Goal: Task Accomplishment & Management: Manage account settings

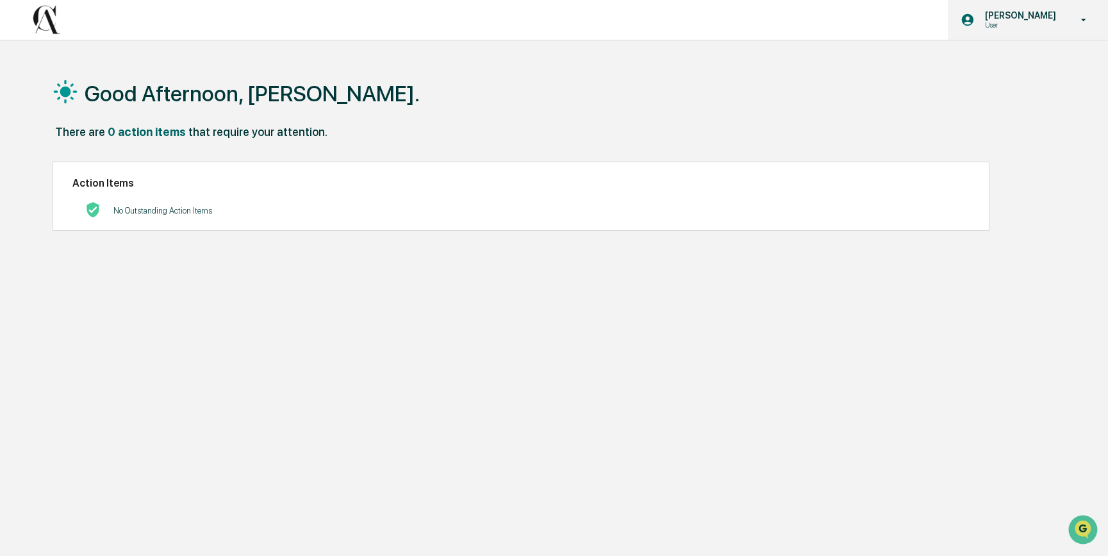
click at [1051, 20] on p "[PERSON_NAME]" at bounding box center [1019, 15] width 88 height 10
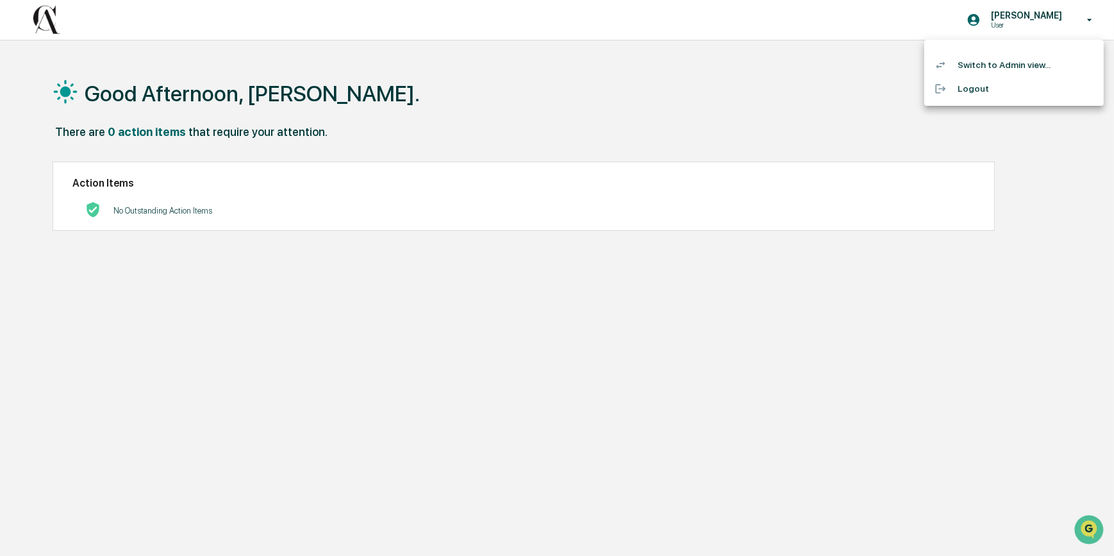
click at [999, 70] on li "Switch to Admin view..." at bounding box center [1013, 65] width 179 height 24
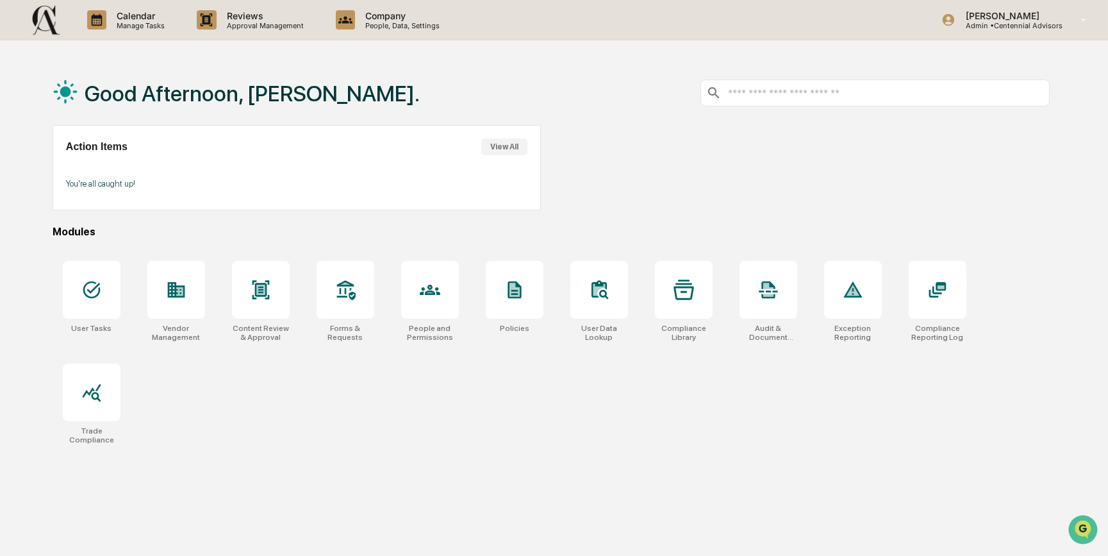
click at [317, 481] on div "Good Afternoon, Kristin. Action Items View All You're all caught up! Modules Us…" at bounding box center [550, 339] width 1035 height 556
click at [70, 297] on div at bounding box center [92, 290] width 58 height 58
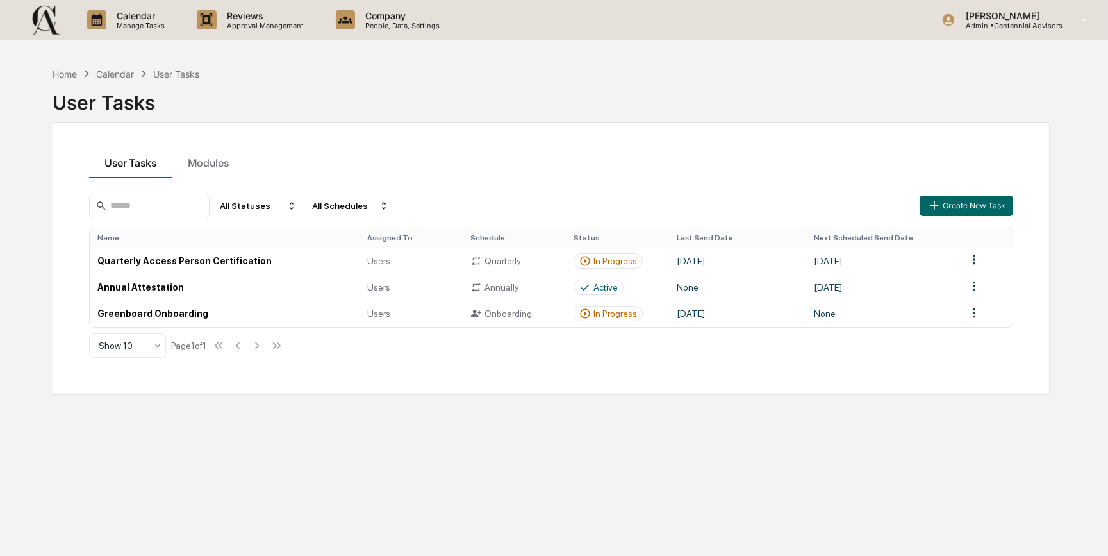
click at [32, 158] on div "Home Calendar User Tasks User Tasks User Tasks Modules All Statuses All Schedul…" at bounding box center [554, 339] width 1108 height 556
click at [63, 72] on div "Home" at bounding box center [65, 74] width 24 height 11
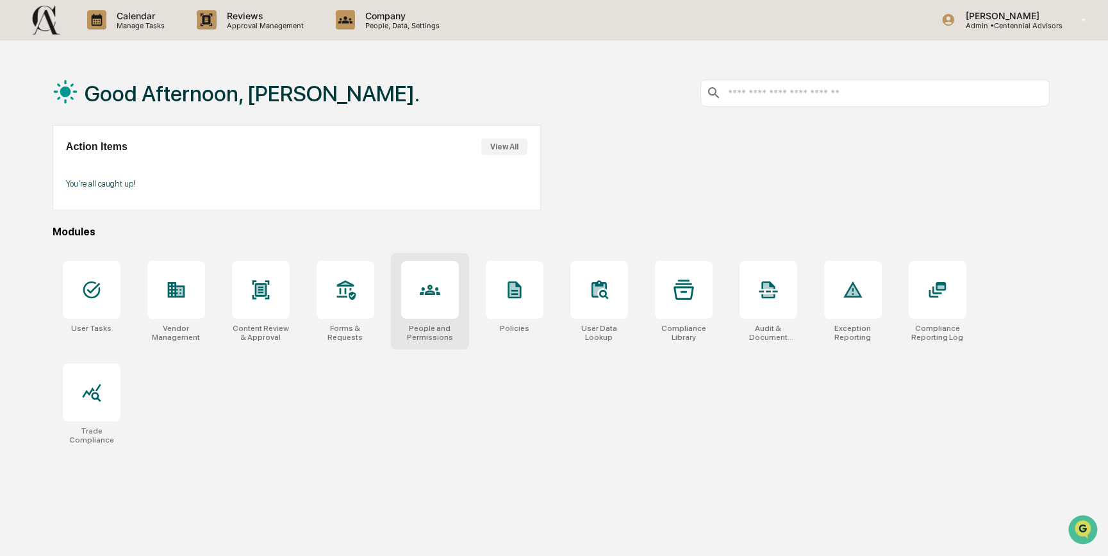
click at [446, 302] on div at bounding box center [430, 290] width 58 height 58
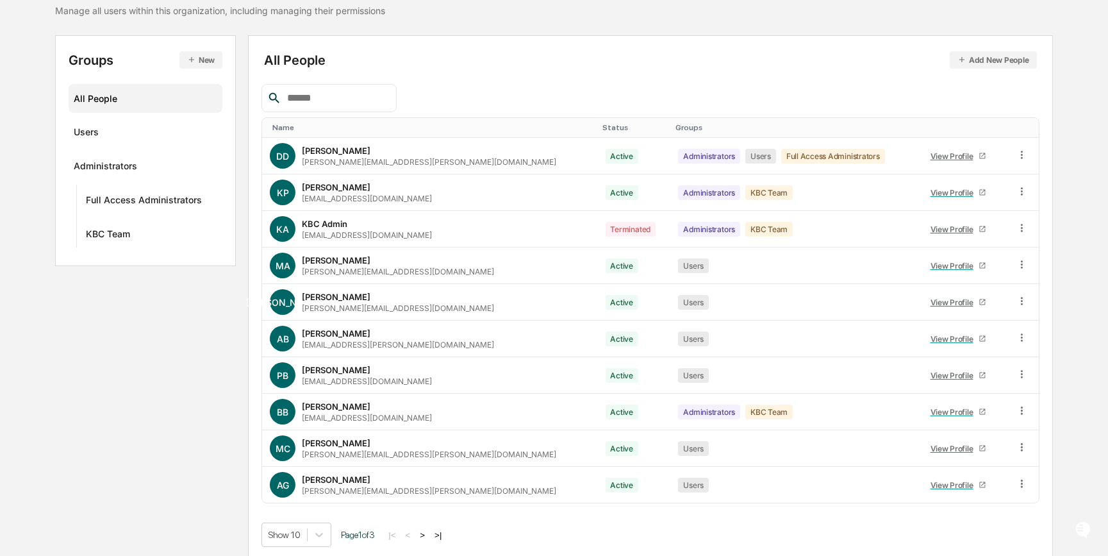
scroll to position [112, 0]
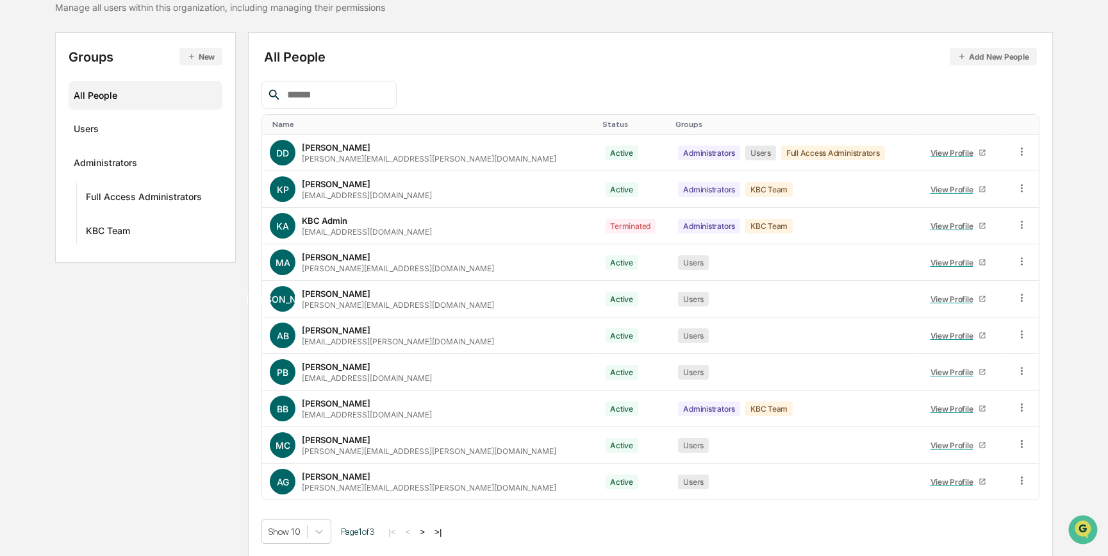
click at [140, 369] on div "Groups New All People Users Administrators Full Access Administrators KBC Team …" at bounding box center [553, 294] width 997 height 525
click at [1019, 187] on icon at bounding box center [1022, 188] width 12 height 12
click at [964, 214] on div "Groups & Permissions" at bounding box center [962, 208] width 110 height 15
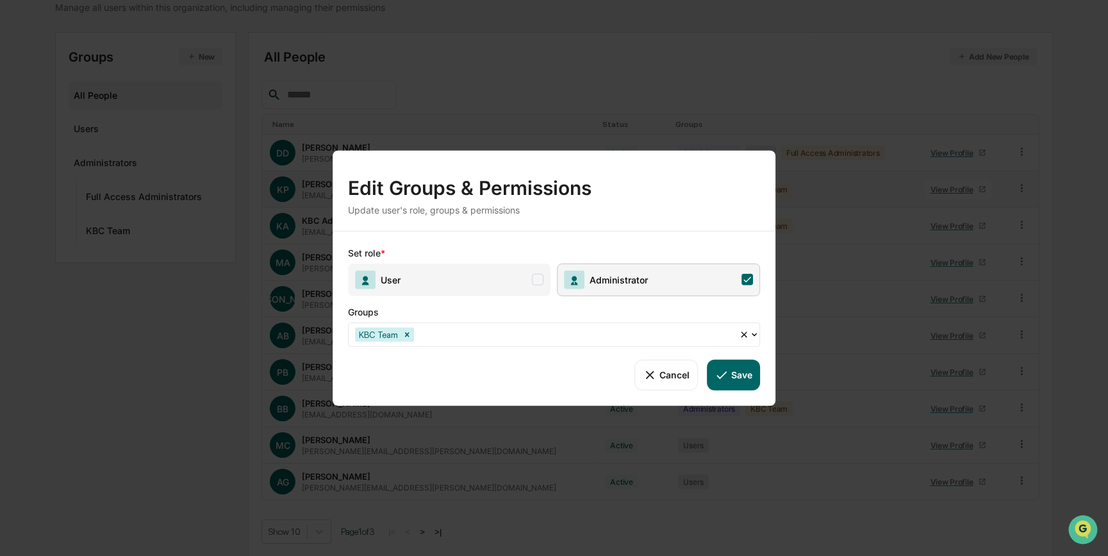
click at [673, 378] on button "Cancel" at bounding box center [665, 374] width 63 height 31
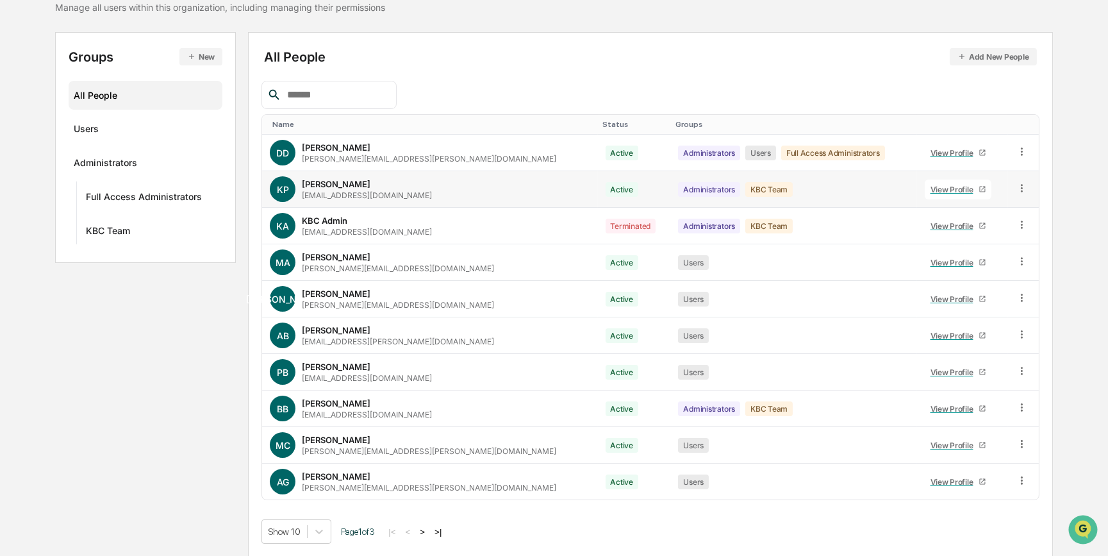
click at [104, 374] on div "Groups New All People Users Administrators Full Access Administrators KBC Team …" at bounding box center [553, 294] width 997 height 525
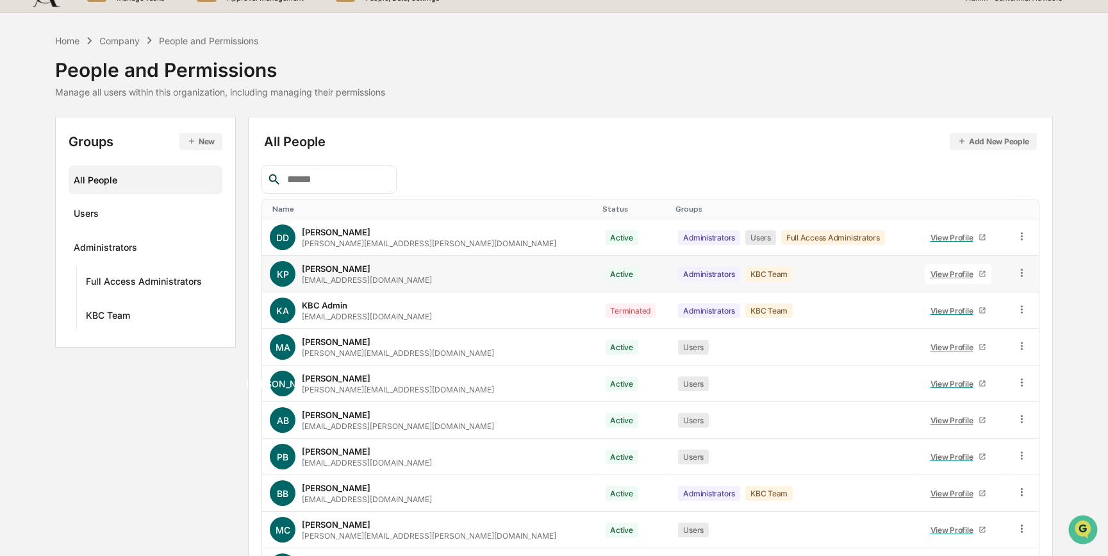
scroll to position [0, 0]
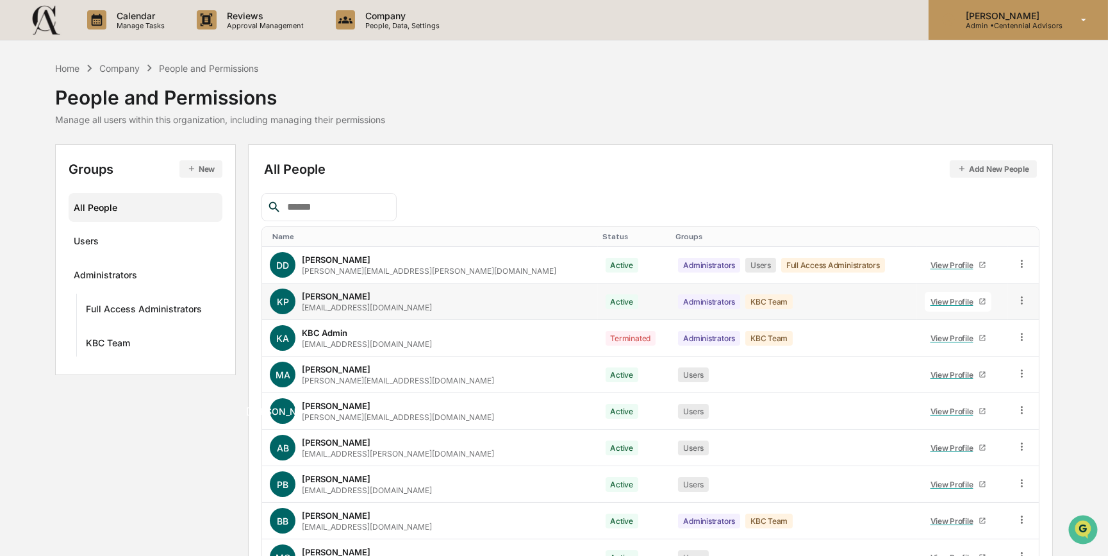
click at [1027, 19] on p "[PERSON_NAME]" at bounding box center [1008, 15] width 107 height 11
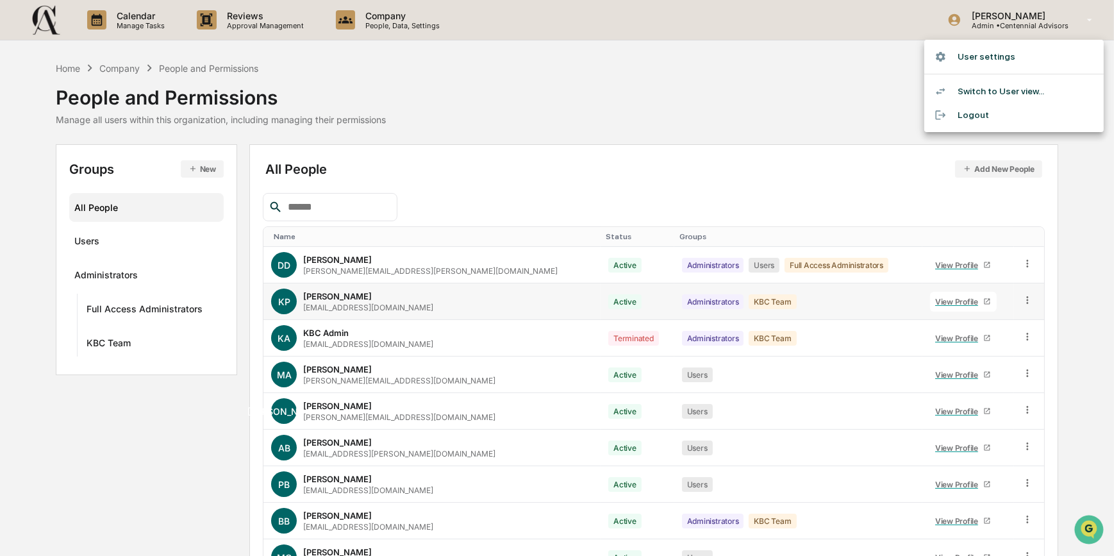
click at [729, 91] on div at bounding box center [557, 278] width 1114 height 556
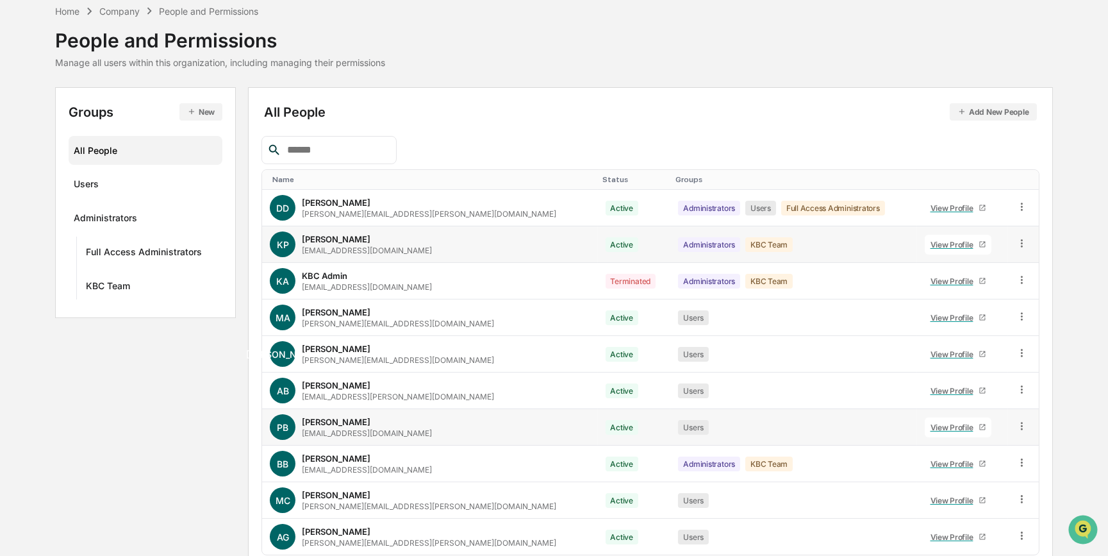
scroll to position [112, 0]
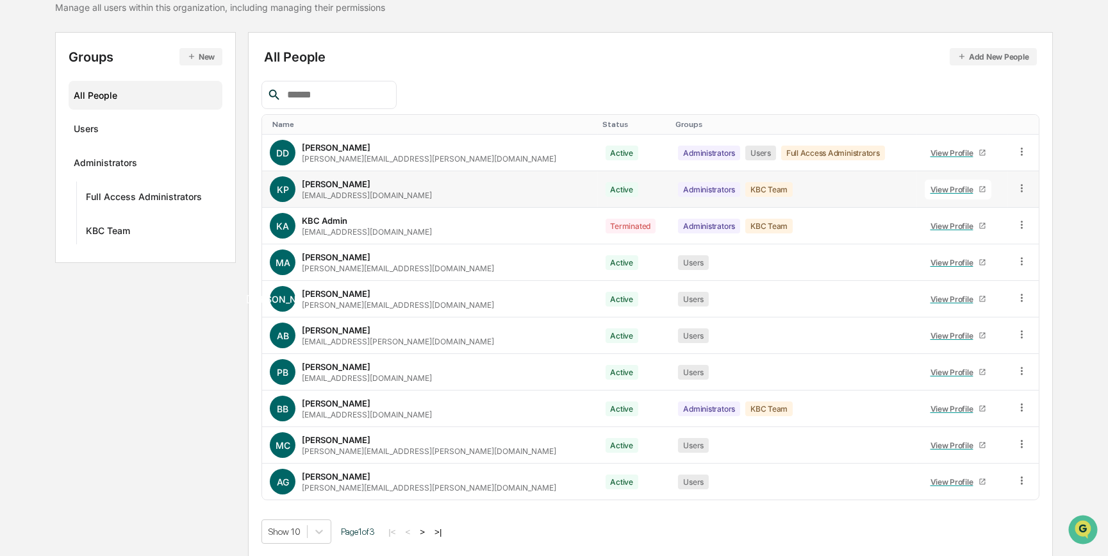
click at [86, 419] on div "Groups New All People Users Administrators Full Access Administrators KBC Team …" at bounding box center [553, 294] width 997 height 525
click at [1078, 538] on icon "Open customer support" at bounding box center [1082, 545] width 32 height 32
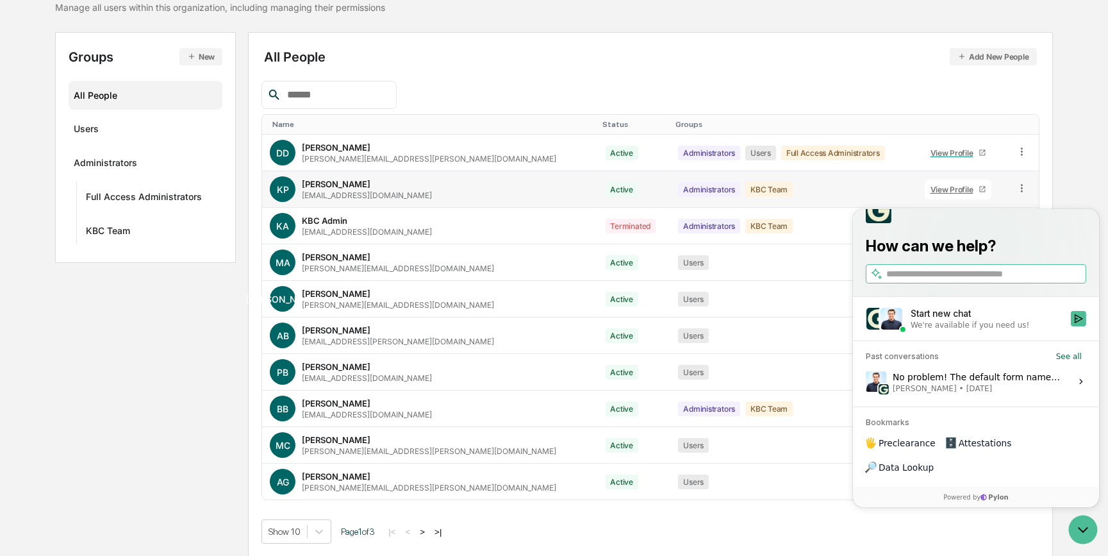
click at [916, 393] on div "No problem! The default form names are unfortunately not editable on your end a…" at bounding box center [977, 381] width 170 height 24
click at [865, 382] on button "View issue" at bounding box center [864, 381] width 1 height 1
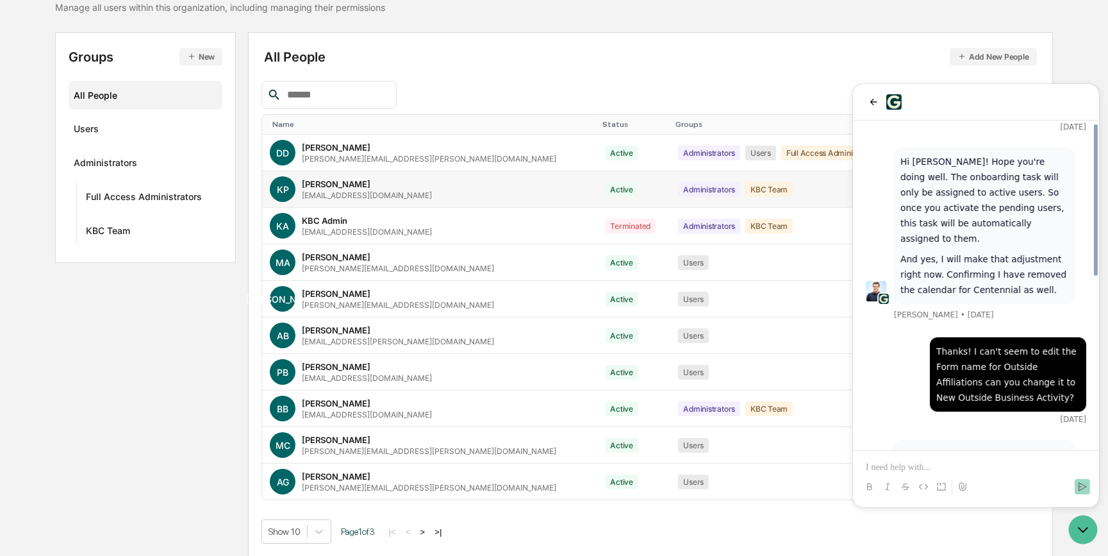
scroll to position [370, 0]
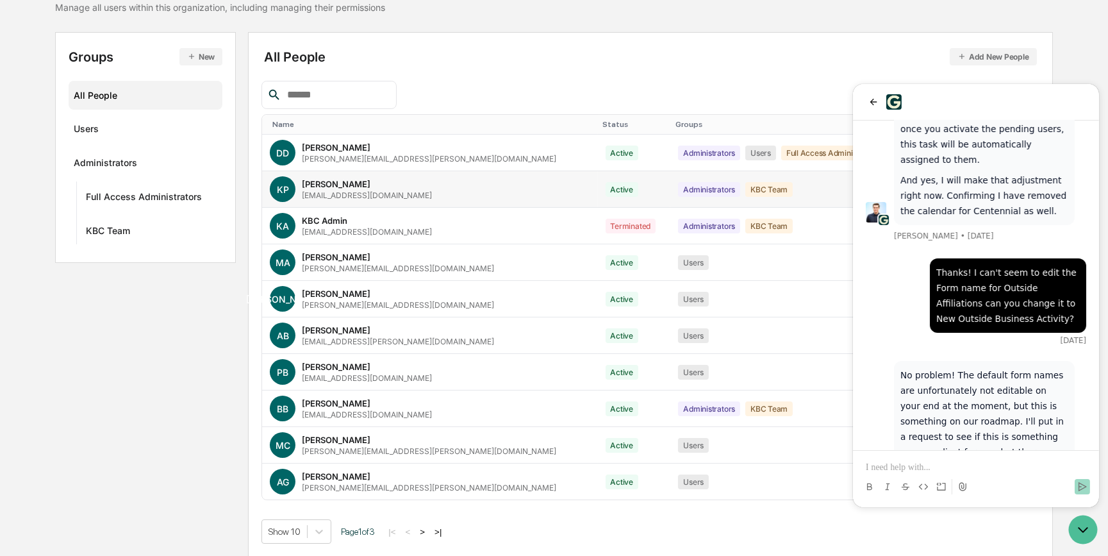
click at [917, 461] on p at bounding box center [975, 467] width 220 height 13
click at [902, 468] on p at bounding box center [975, 467] width 220 height 13
click at [871, 102] on icon "back" at bounding box center [873, 102] width 10 height 10
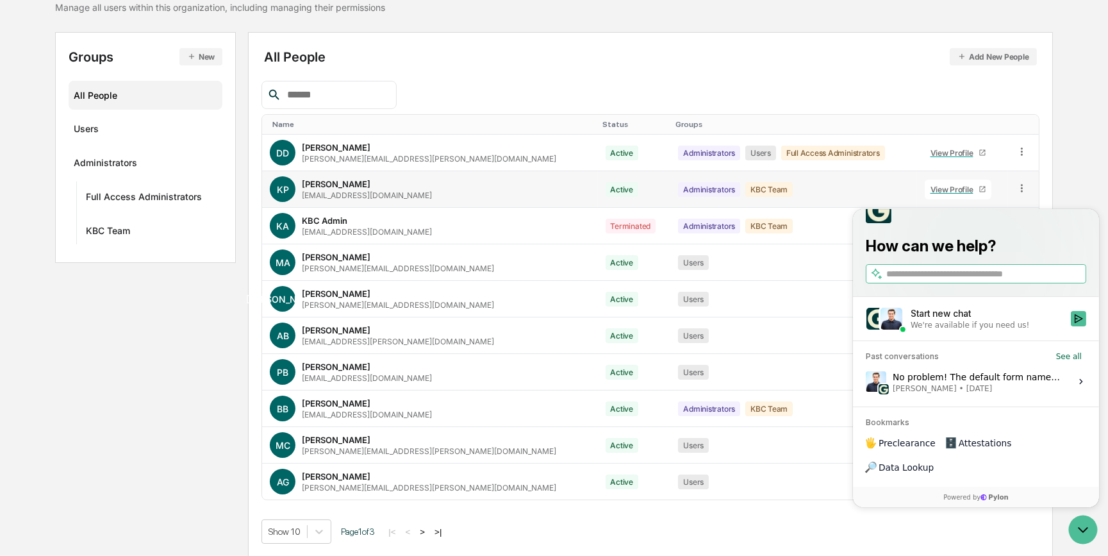
click at [1066, 148] on div "Home Company People and Permissions People and Permissions Manage all users wit…" at bounding box center [554, 253] width 1108 height 608
click at [83, 129] on div "Users" at bounding box center [86, 130] width 25 height 15
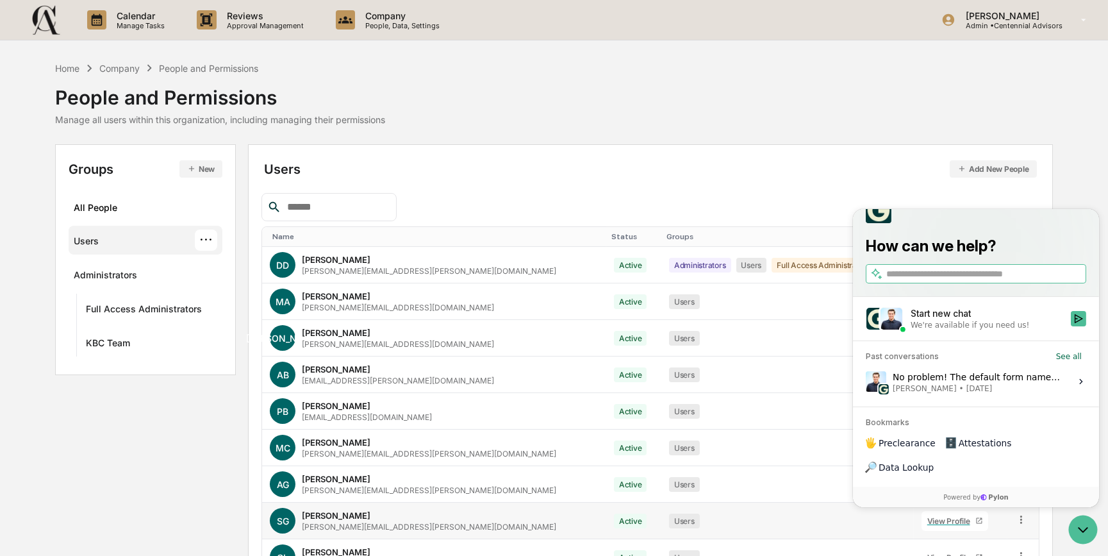
scroll to position [112, 0]
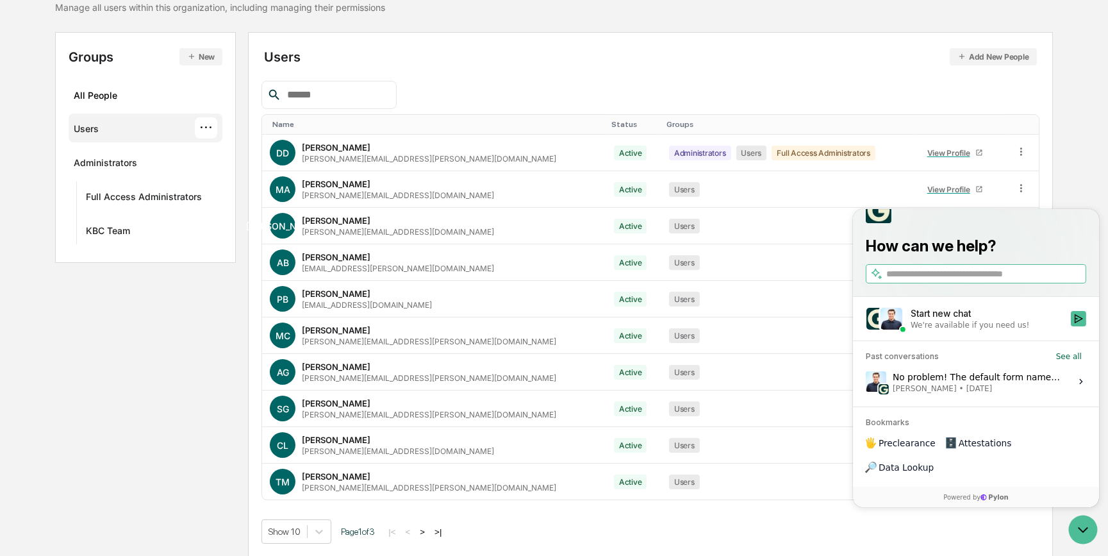
click at [1060, 161] on div "Home Company People and Permissions People and Permissions Manage all users wit…" at bounding box center [554, 253] width 1108 height 608
click at [1099, 114] on div "Home Company People and Permissions People and Permissions Manage all users wit…" at bounding box center [554, 253] width 1108 height 608
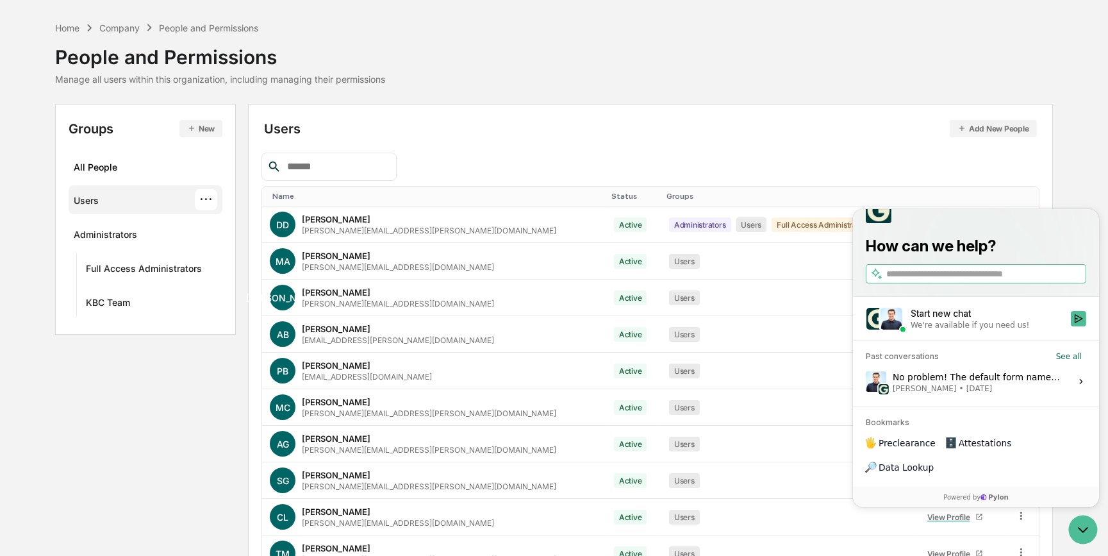
scroll to position [38, 0]
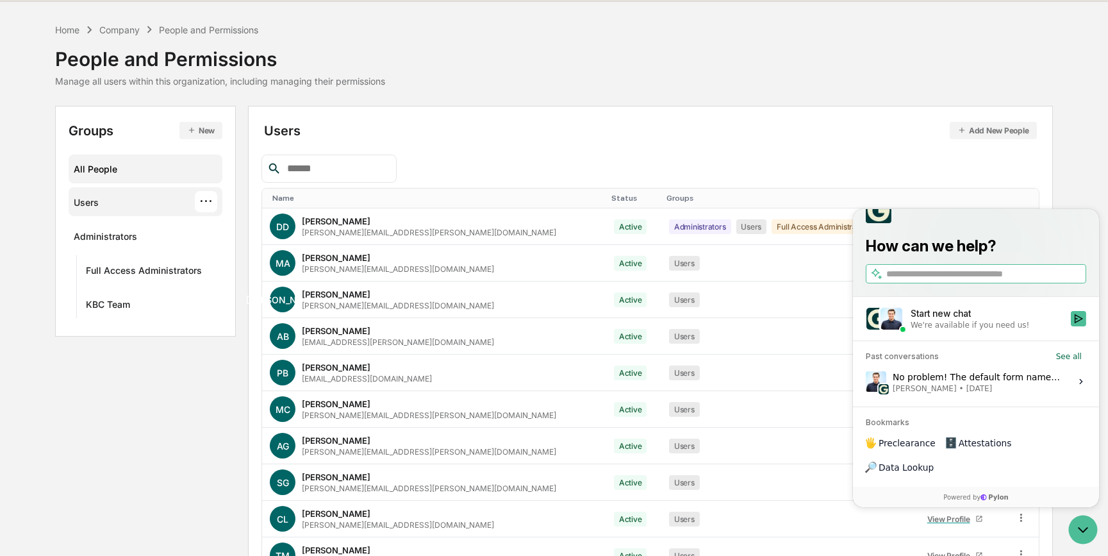
click at [110, 174] on div "All People" at bounding box center [146, 168] width 144 height 21
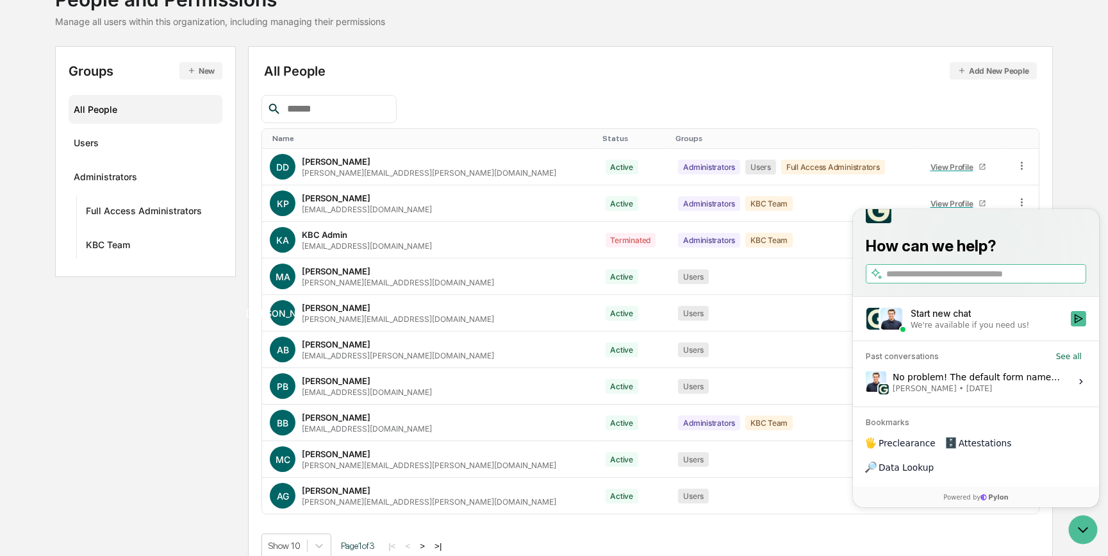
scroll to position [112, 0]
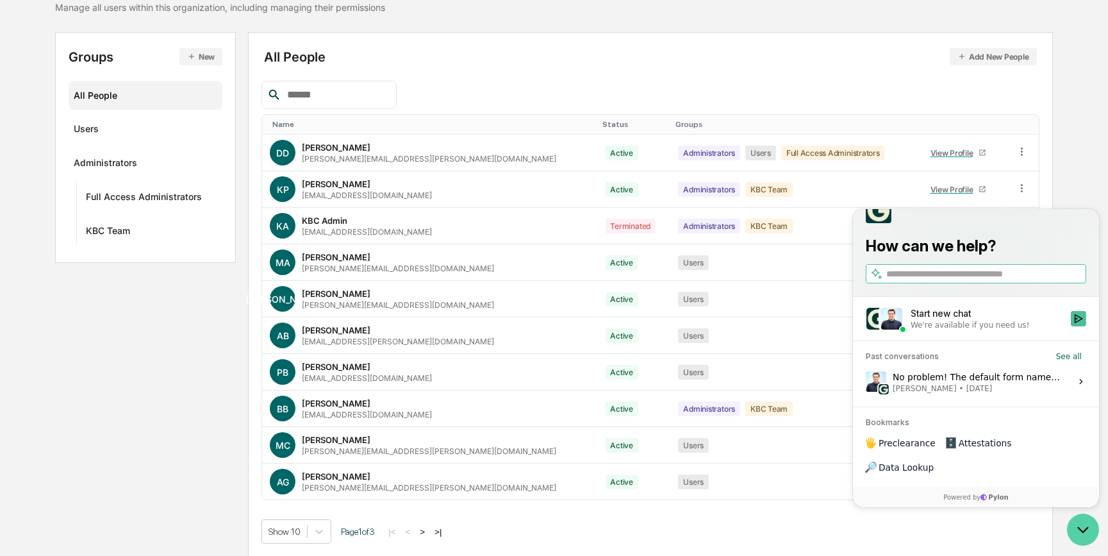
click at [1073, 529] on icon "Open customer support" at bounding box center [1082, 529] width 32 height 32
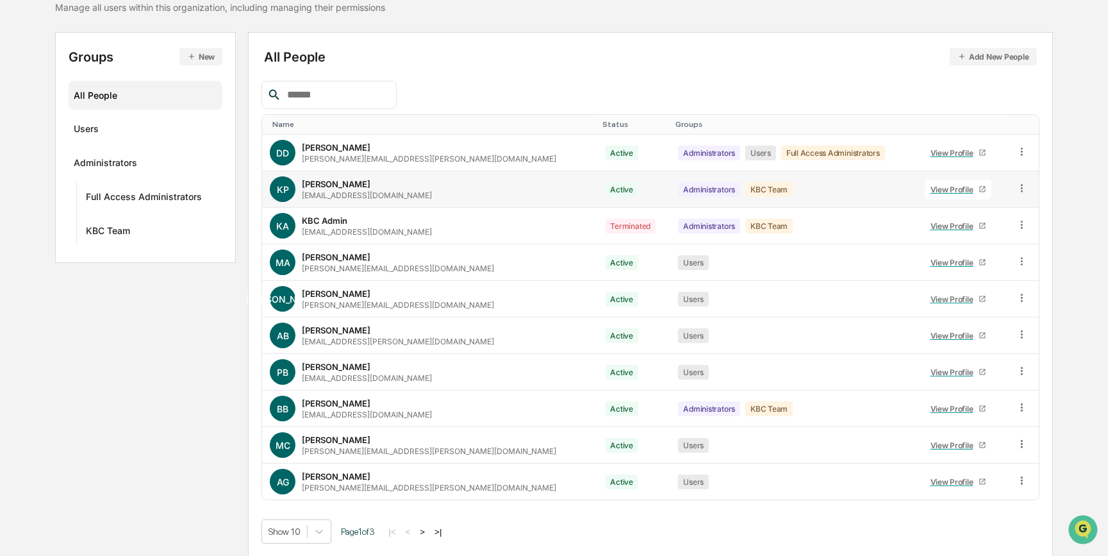
click at [1017, 190] on icon at bounding box center [1022, 188] width 12 height 12
click at [966, 208] on div "Groups & Permissions" at bounding box center [962, 208] width 110 height 15
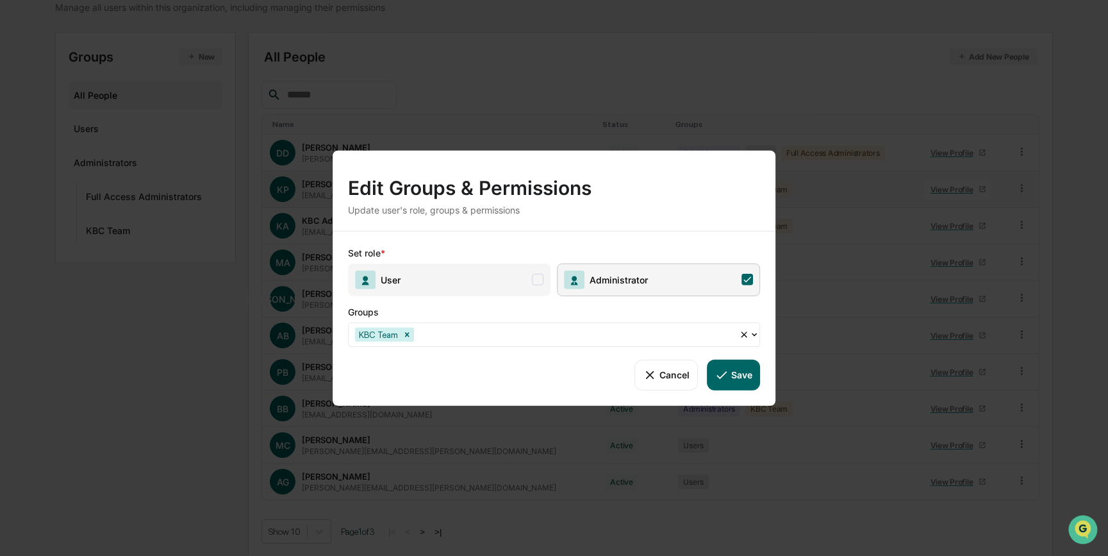
click at [536, 284] on span at bounding box center [538, 280] width 12 height 12
click at [723, 378] on icon at bounding box center [721, 374] width 14 height 14
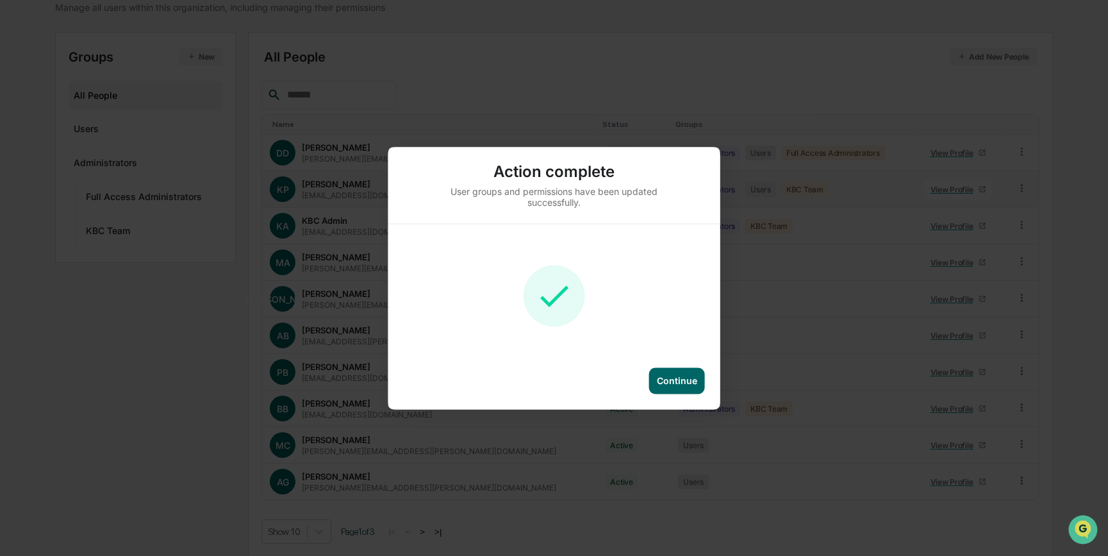
click at [650, 380] on div "Continue" at bounding box center [677, 380] width 56 height 26
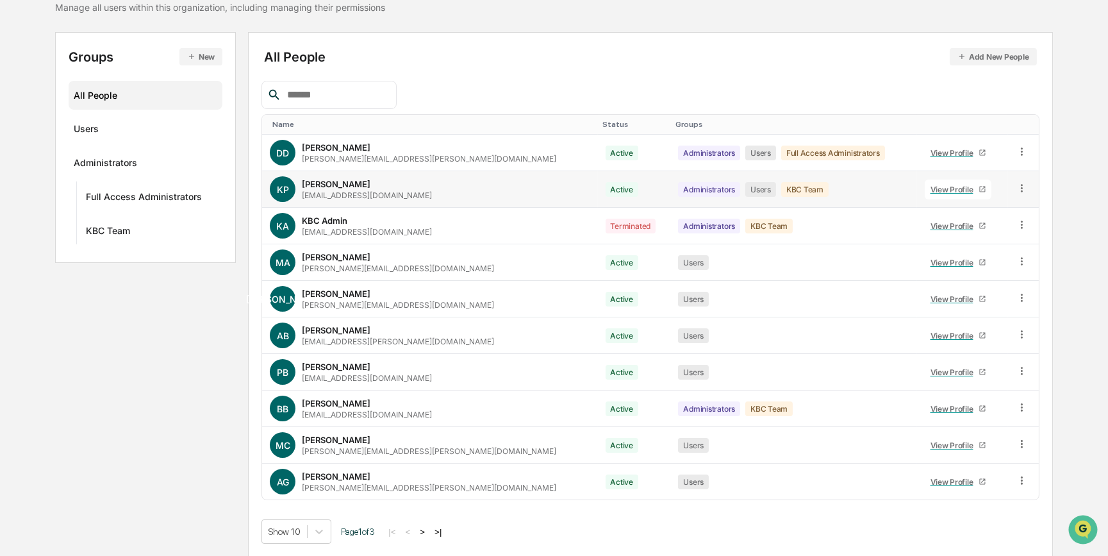
click at [152, 371] on div "Groups New All People Users Administrators Full Access Administrators KBC Team …" at bounding box center [553, 294] width 997 height 525
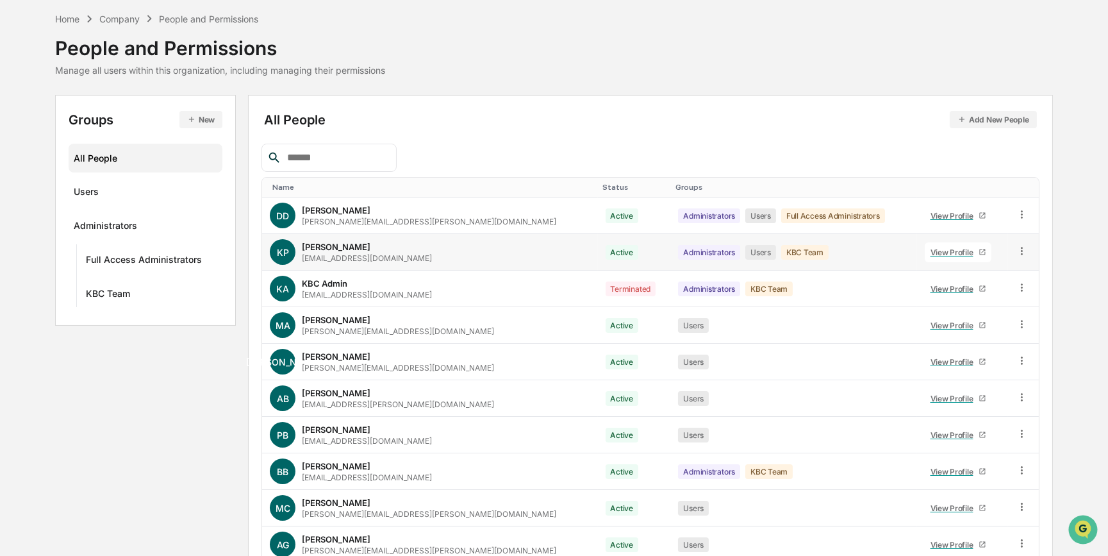
scroll to position [0, 0]
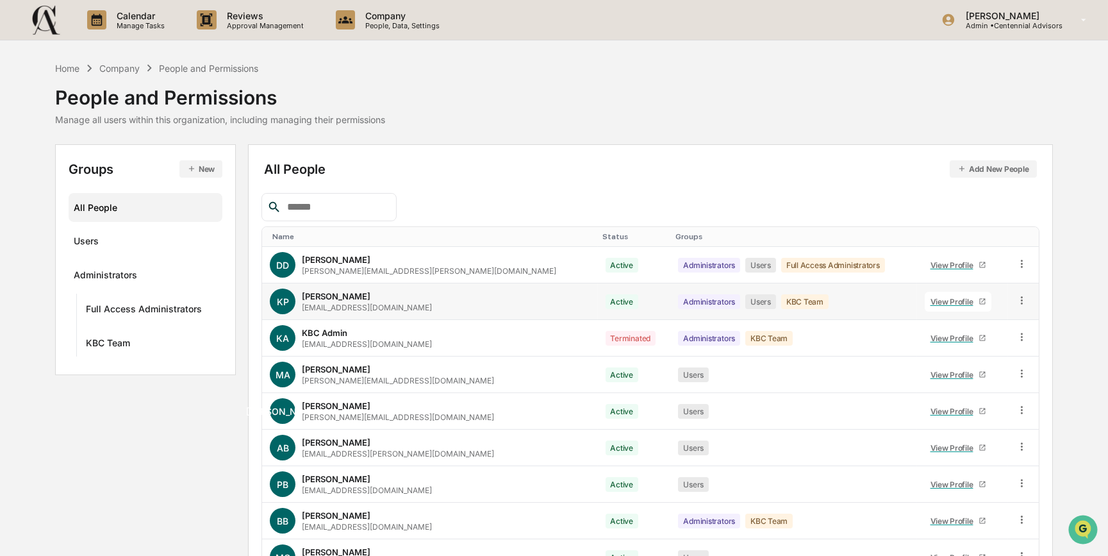
click at [622, 79] on div "Home Company People and Permissions People and Permissions Manage all users wit…" at bounding box center [553, 93] width 997 height 64
click at [1019, 297] on icon at bounding box center [1022, 300] width 12 height 12
click at [681, 101] on div "Home Company People and Permissions People and Permissions Manage all users wit…" at bounding box center [553, 93] width 997 height 64
click at [135, 73] on div "Company" at bounding box center [119, 68] width 40 height 11
click at [110, 69] on div "Company" at bounding box center [119, 68] width 40 height 11
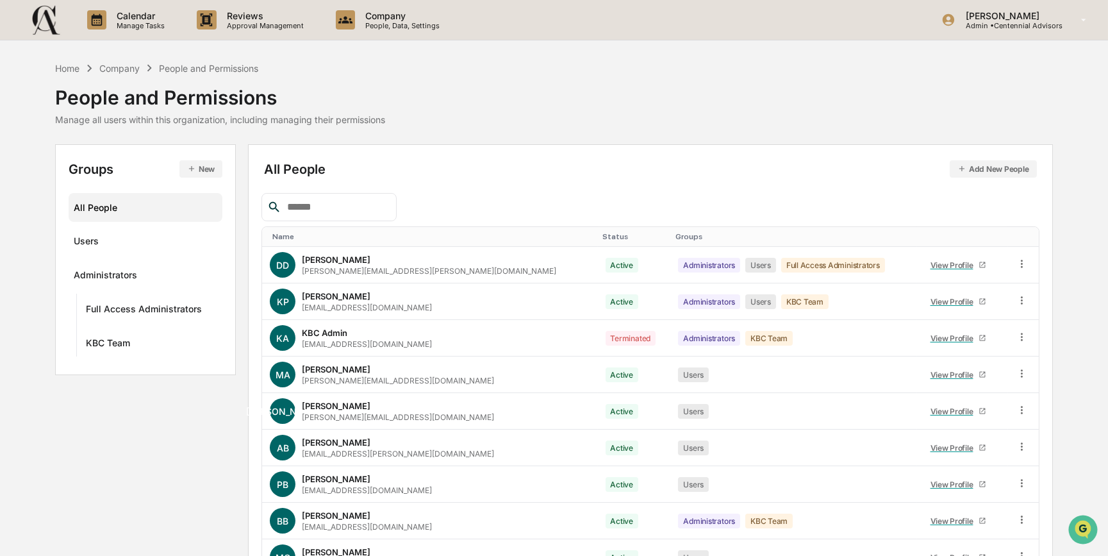
click at [111, 69] on div "Company" at bounding box center [119, 68] width 40 height 11
click at [73, 72] on div "Home" at bounding box center [67, 68] width 24 height 11
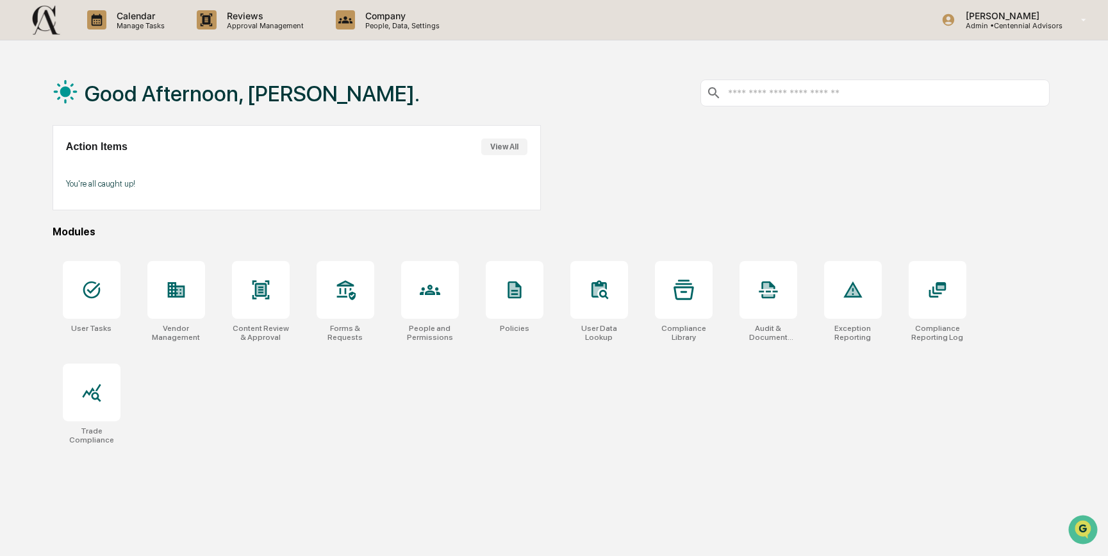
click at [215, 419] on div "User Tasks Vendor Management Content Review & Approval Forms & Requests People …" at bounding box center [551, 352] width 997 height 199
click at [97, 302] on div at bounding box center [92, 290] width 58 height 58
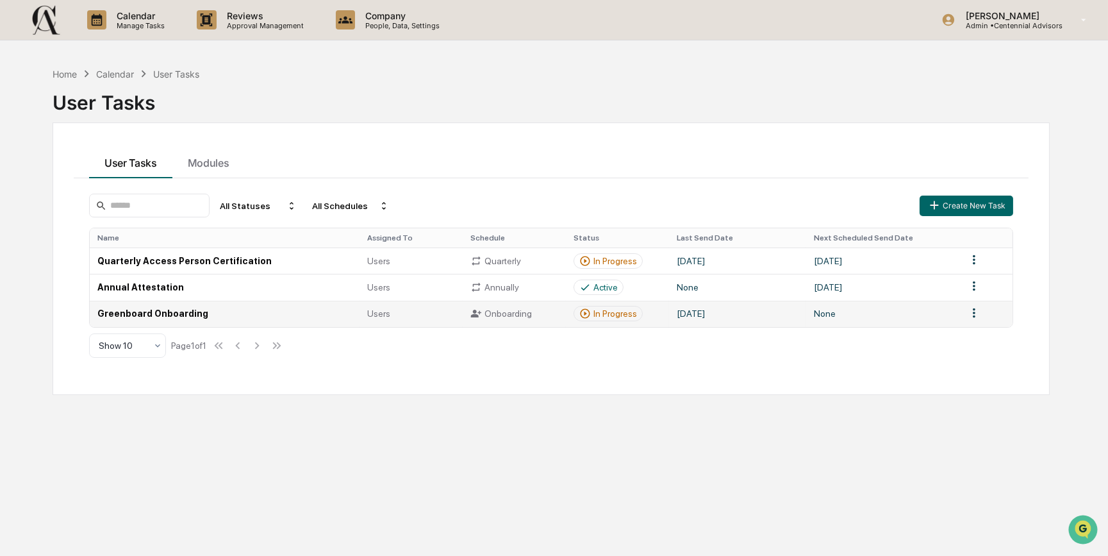
click at [179, 313] on td "Greenboard Onboarding" at bounding box center [225, 314] width 270 height 26
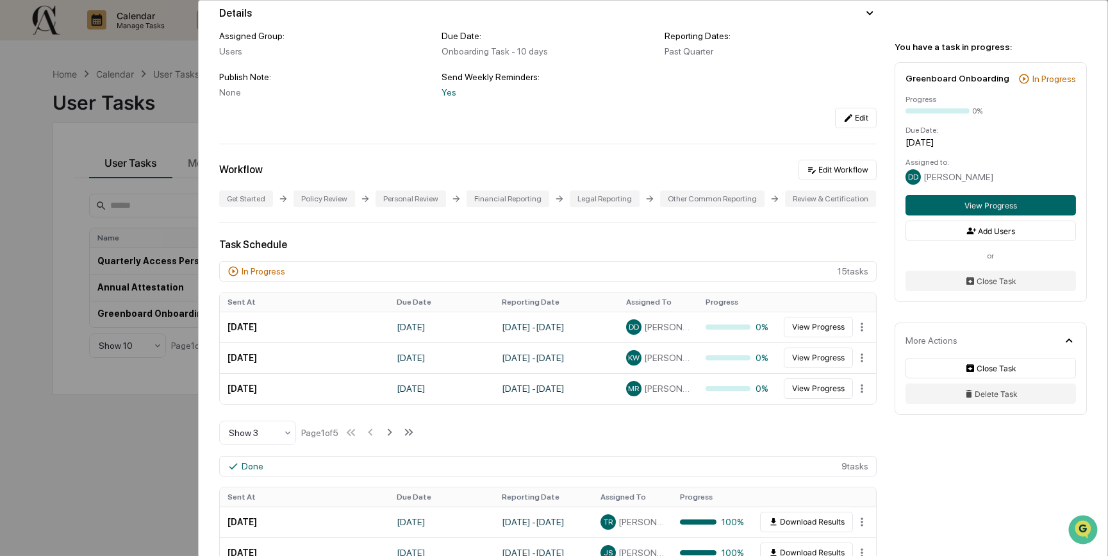
scroll to position [116, 0]
click at [1032, 235] on button "Add Users" at bounding box center [990, 230] width 170 height 21
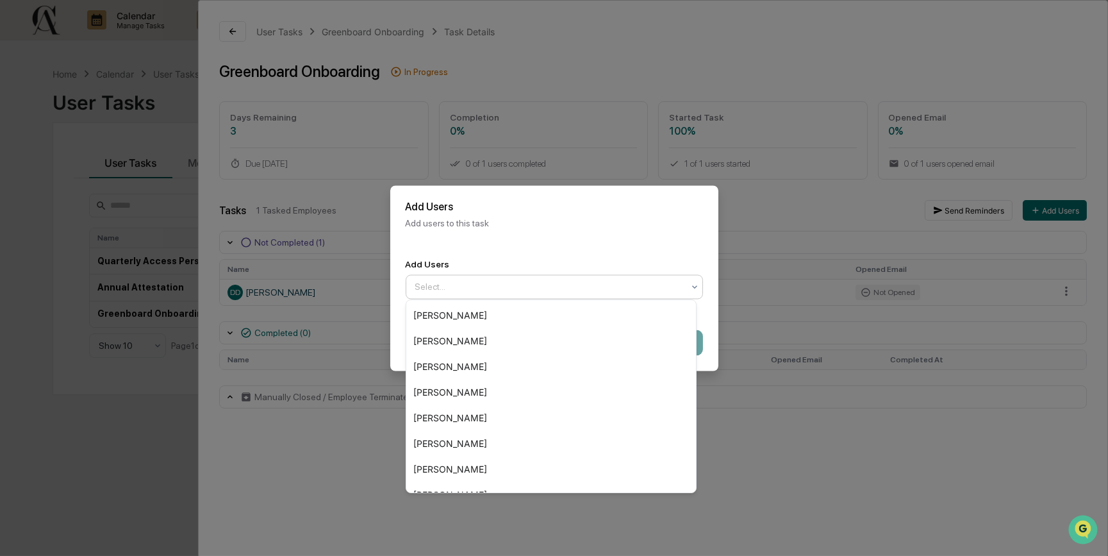
click at [526, 288] on div at bounding box center [549, 286] width 268 height 13
click at [506, 309] on div "[PERSON_NAME]" at bounding box center [551, 315] width 290 height 26
click at [653, 247] on div "Add Users option Kristin Prieur, selected. 24 results available. Use Up and Dow…" at bounding box center [554, 278] width 328 height 70
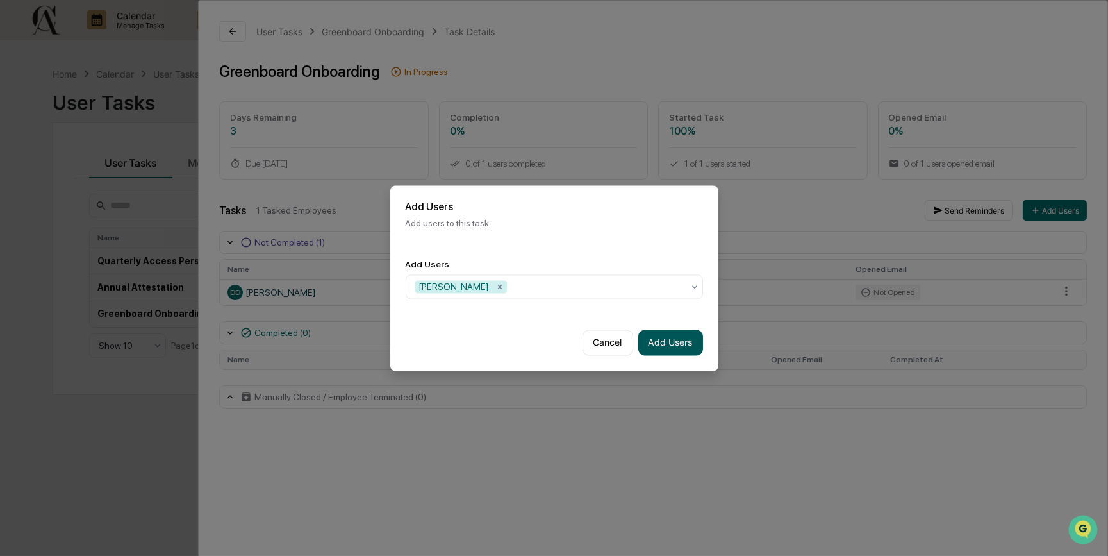
click at [667, 331] on button "Add Users" at bounding box center [670, 342] width 65 height 26
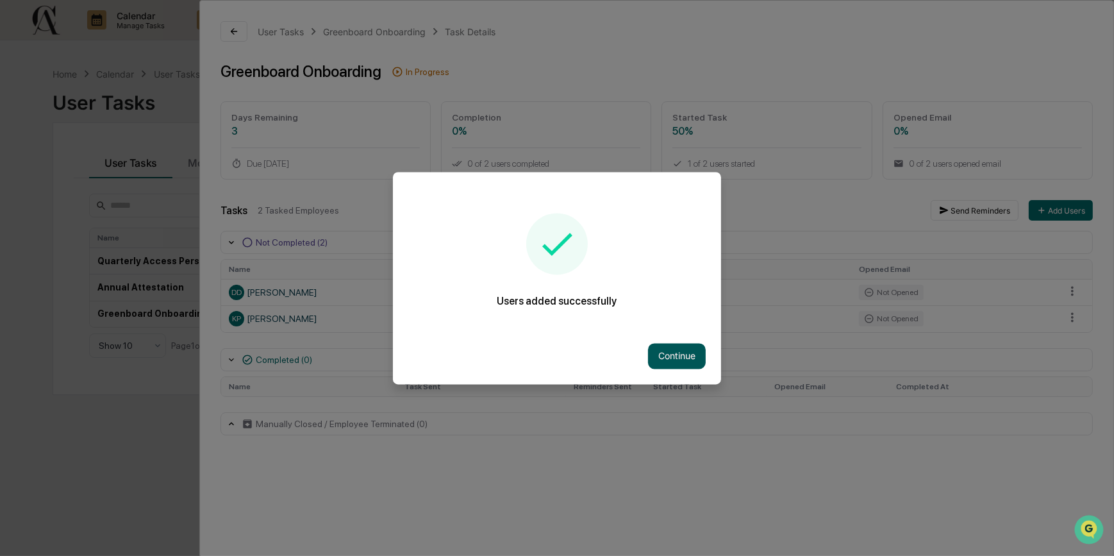
click at [672, 357] on button "Continue" at bounding box center [677, 356] width 58 height 26
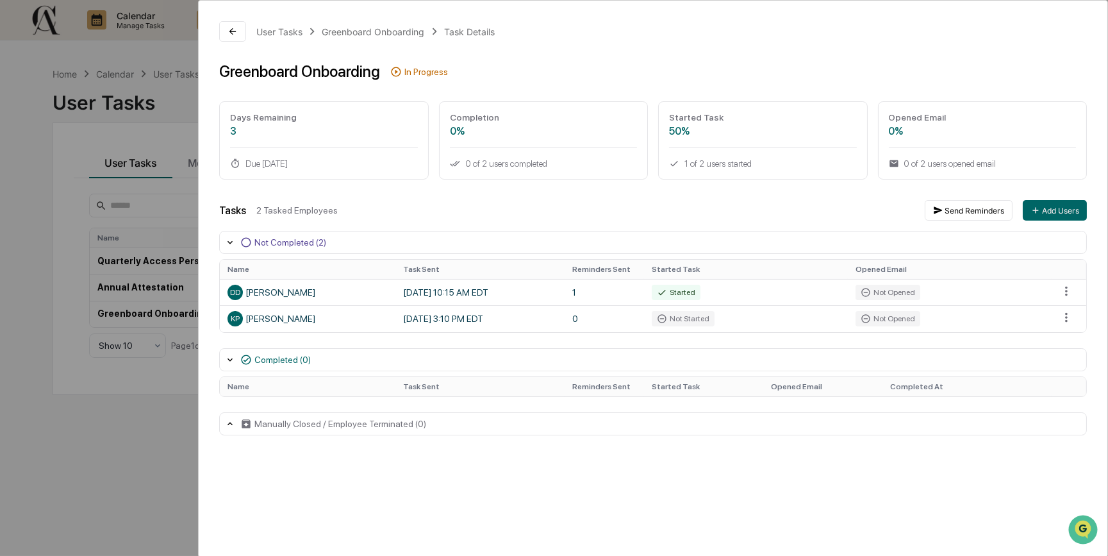
click at [499, 482] on div "User Tasks Greenboard Onboarding Task Details Greenboard Onboarding In Progress…" at bounding box center [653, 278] width 910 height 557
click at [237, 32] on icon at bounding box center [232, 31] width 10 height 10
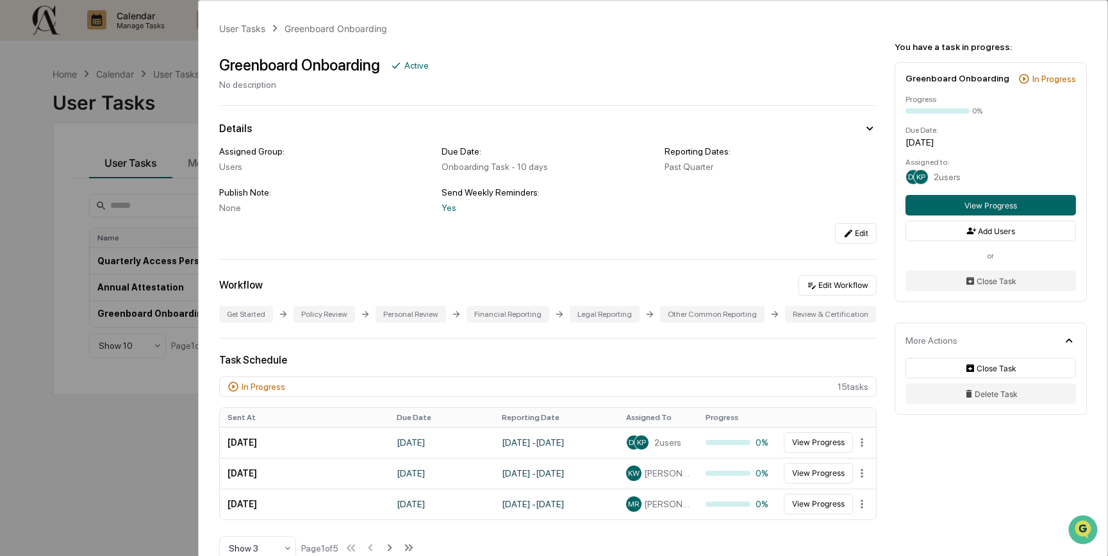
click at [115, 473] on div "User Tasks Greenboard Onboarding Greenboard Onboarding Active No description De…" at bounding box center [554, 278] width 1108 height 556
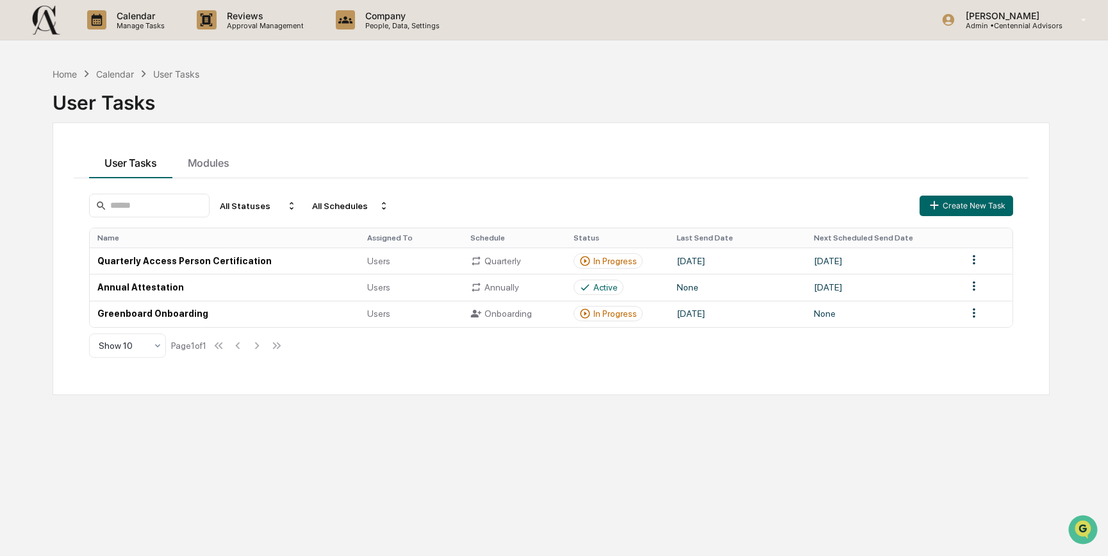
click at [411, 119] on div "Home Calendar User Tasks User Tasks User Tasks Modules All Statuses All Schedul…" at bounding box center [550, 339] width 1035 height 556
click at [452, 434] on div "Home Calendar User Tasks User Tasks User Tasks Modules All Statuses All Schedul…" at bounding box center [550, 339] width 1035 height 556
click at [48, 251] on div "Home Calendar User Tasks User Tasks User Tasks Modules All Statuses All Schedul…" at bounding box center [550, 339] width 1035 height 556
click at [973, 315] on html "Calendar Manage Tasks Reviews Approval Management Company People, Data, Setting…" at bounding box center [557, 278] width 1114 height 556
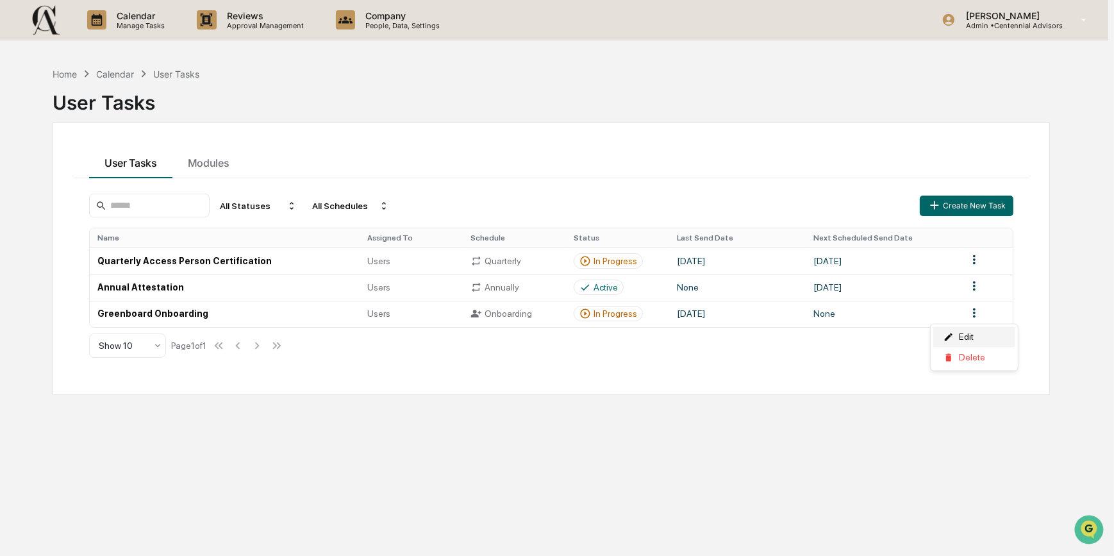
click at [961, 330] on div "Edit" at bounding box center [974, 337] width 82 height 21
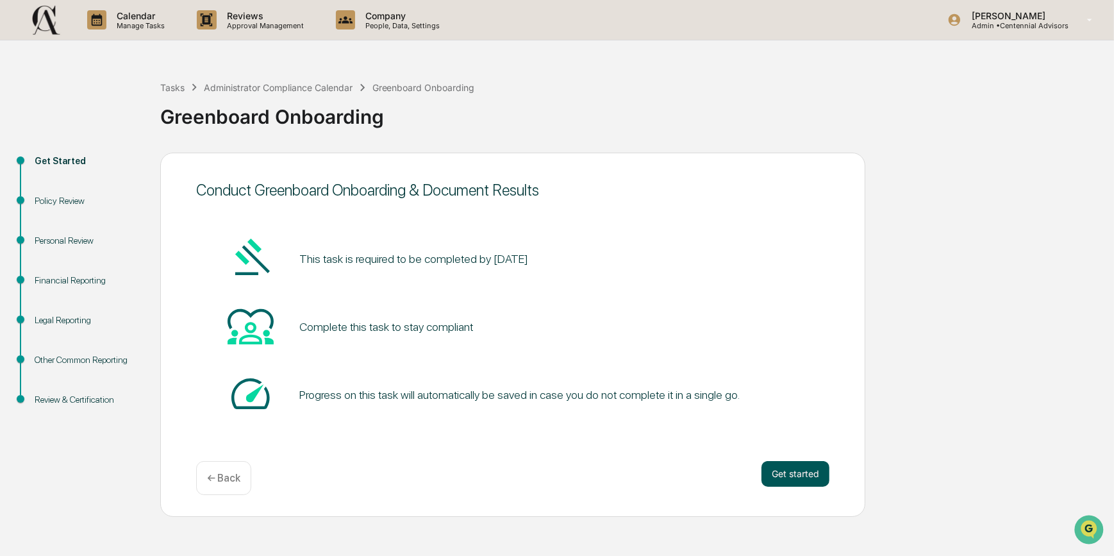
click at [796, 476] on button "Get started" at bounding box center [795, 474] width 68 height 26
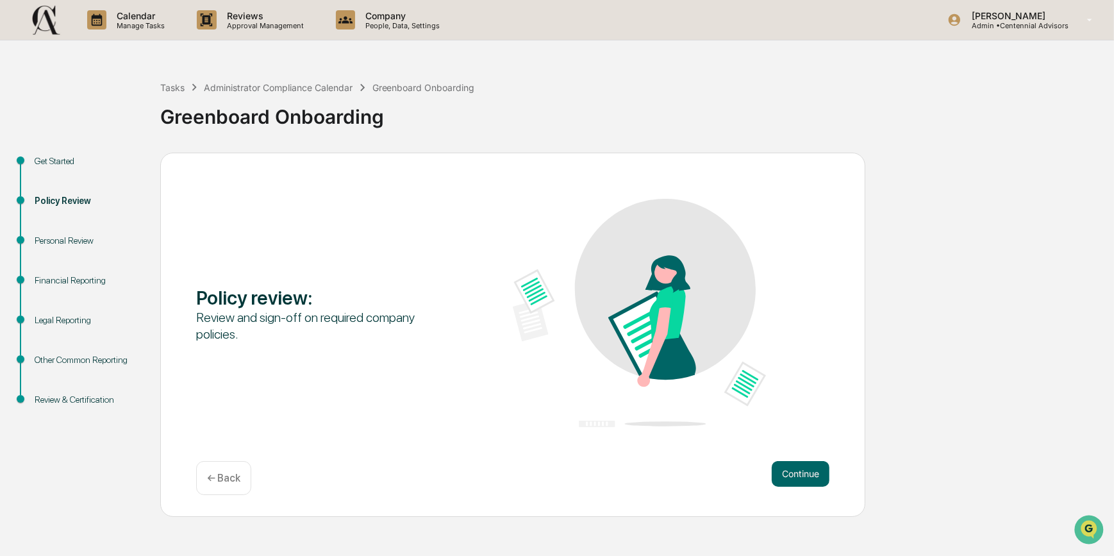
click at [796, 476] on button "Continue" at bounding box center [800, 474] width 58 height 26
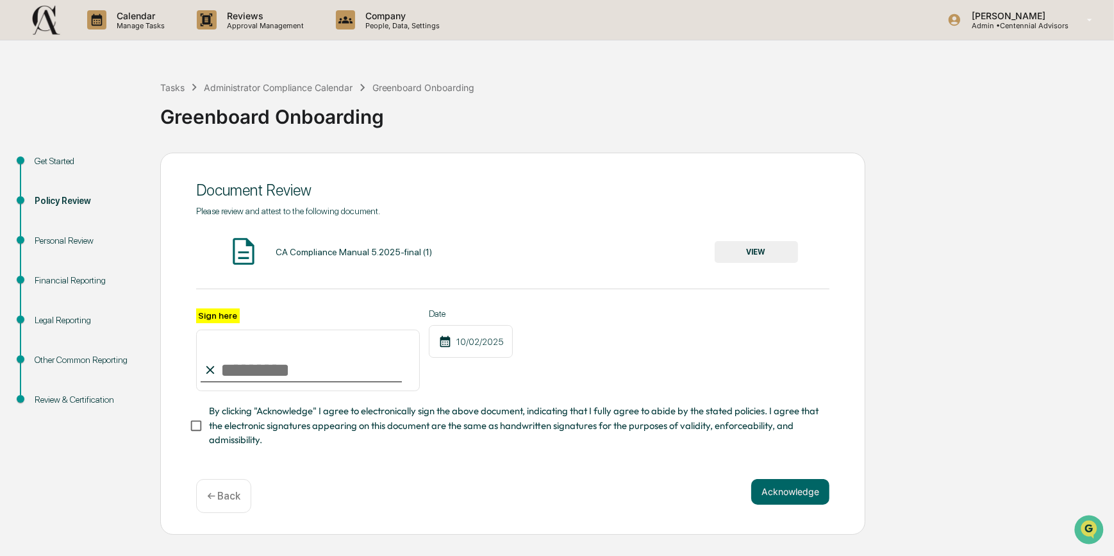
click at [51, 239] on div "Personal Review" at bounding box center [87, 240] width 105 height 13
click at [37, 276] on div "Financial Reporting" at bounding box center [87, 280] width 105 height 13
click at [287, 90] on div "Administrator Compliance Calendar" at bounding box center [278, 87] width 149 height 11
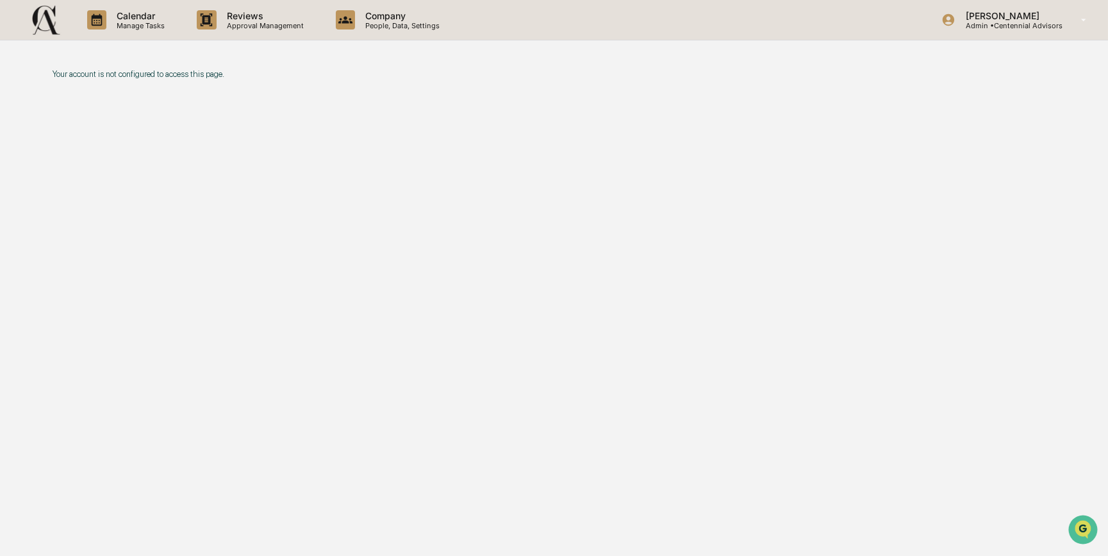
click at [37, 19] on img at bounding box center [46, 20] width 31 height 32
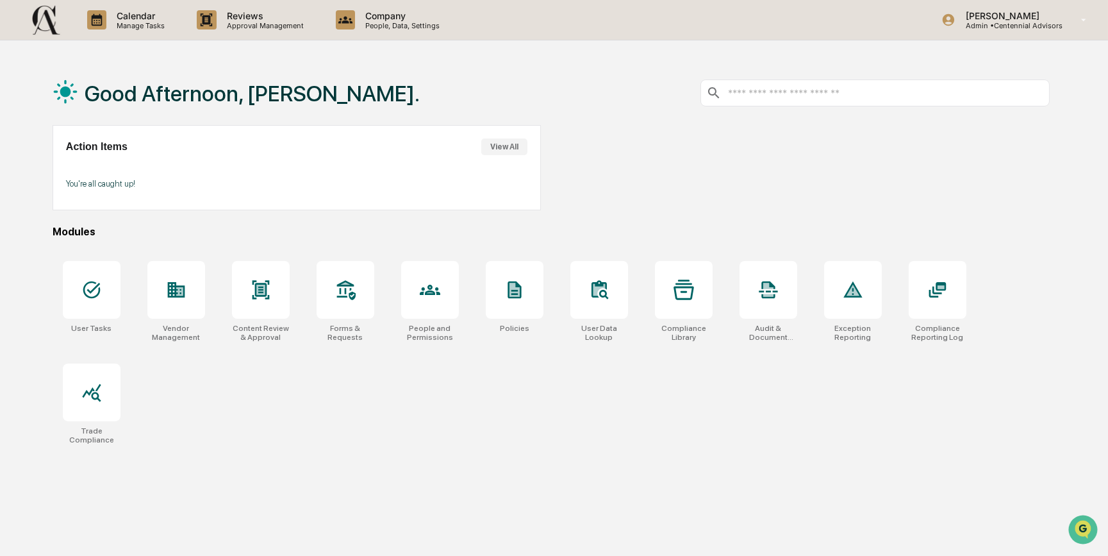
click at [311, 420] on div "User Tasks Vendor Management Content Review & Approval Forms & Requests People …" at bounding box center [551, 352] width 997 height 199
click at [739, 199] on div at bounding box center [805, 167] width 488 height 85
click at [227, 424] on div "User Tasks Vendor Management Content Review & Approval Forms & Requests People …" at bounding box center [551, 352] width 997 height 199
click at [107, 286] on div at bounding box center [92, 290] width 58 height 58
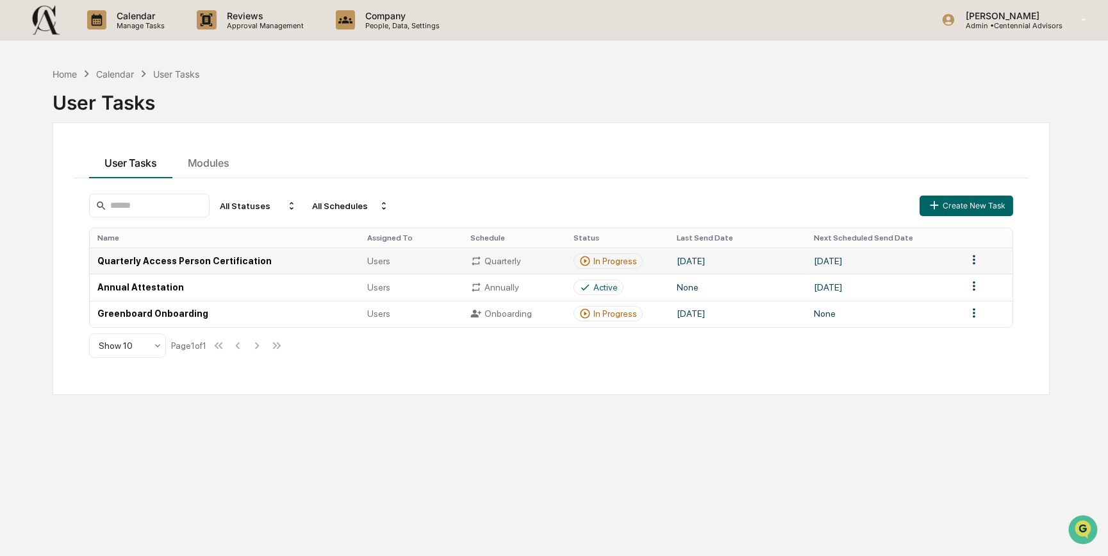
click at [144, 261] on td "Quarterly Access Person Certification" at bounding box center [225, 260] width 270 height 26
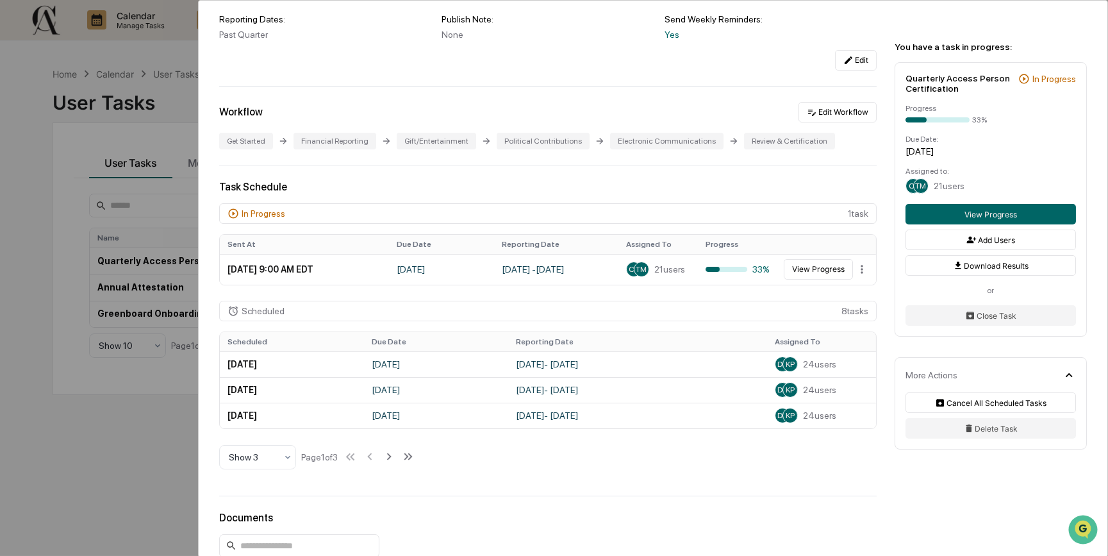
scroll to position [291, 0]
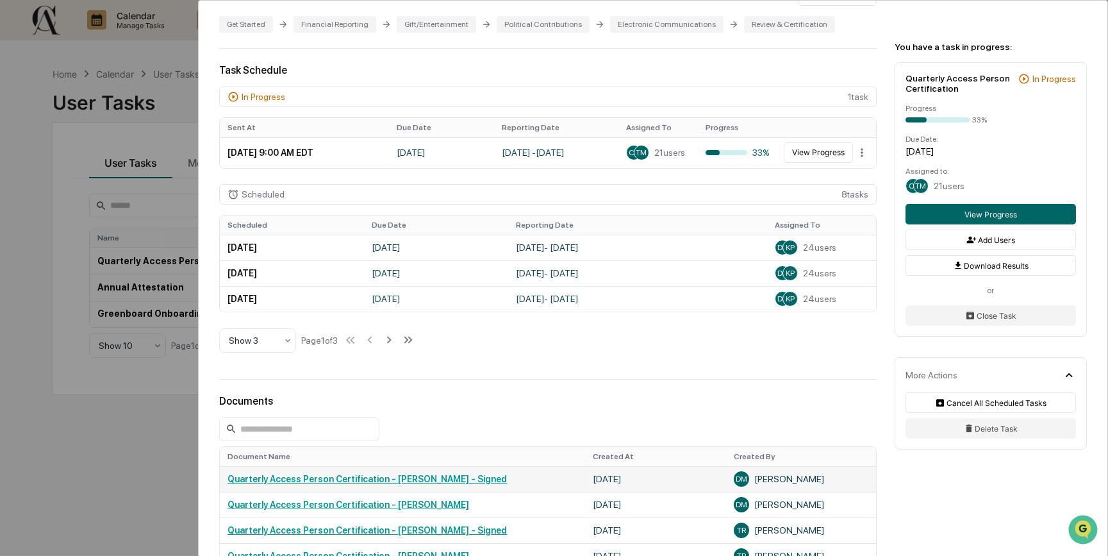
click at [298, 484] on link "Quarterly Access Person Certification - Daniel Mesta - Signed" at bounding box center [366, 479] width 279 height 10
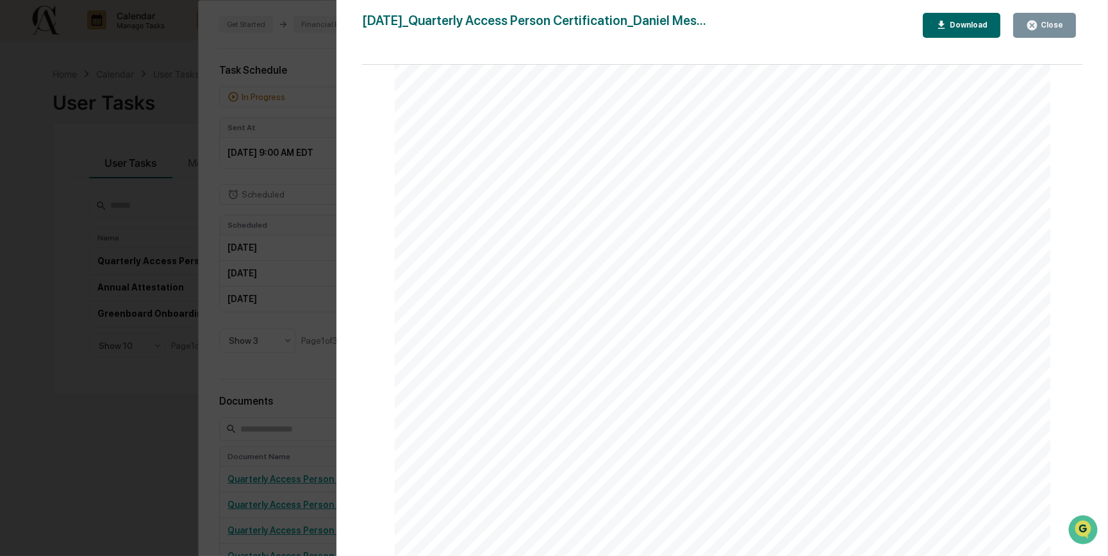
scroll to position [2155, 0]
click at [1046, 27] on div "Close" at bounding box center [1050, 25] width 25 height 9
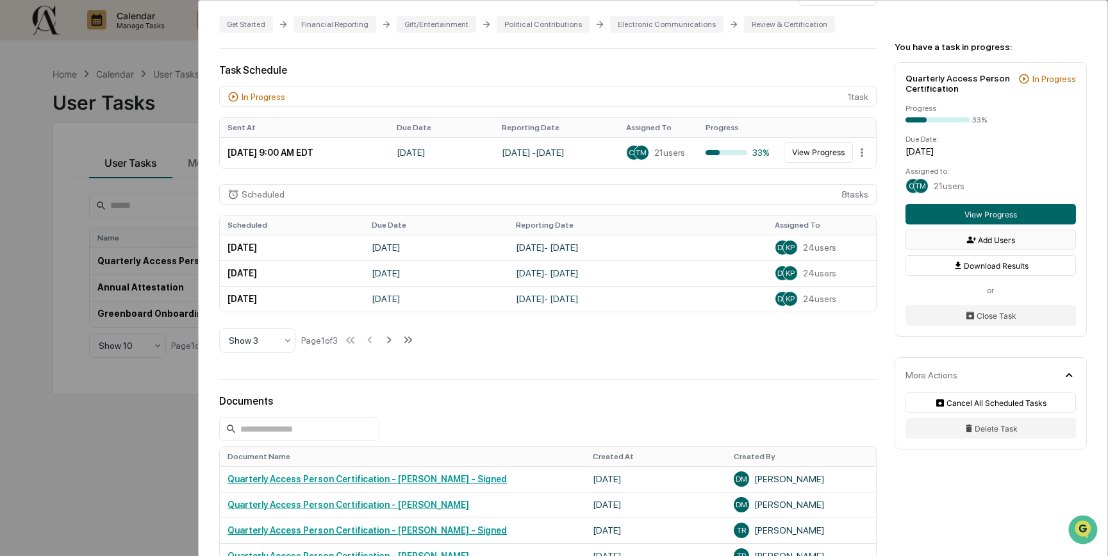
click at [923, 242] on button "Add Users" at bounding box center [990, 239] width 170 height 21
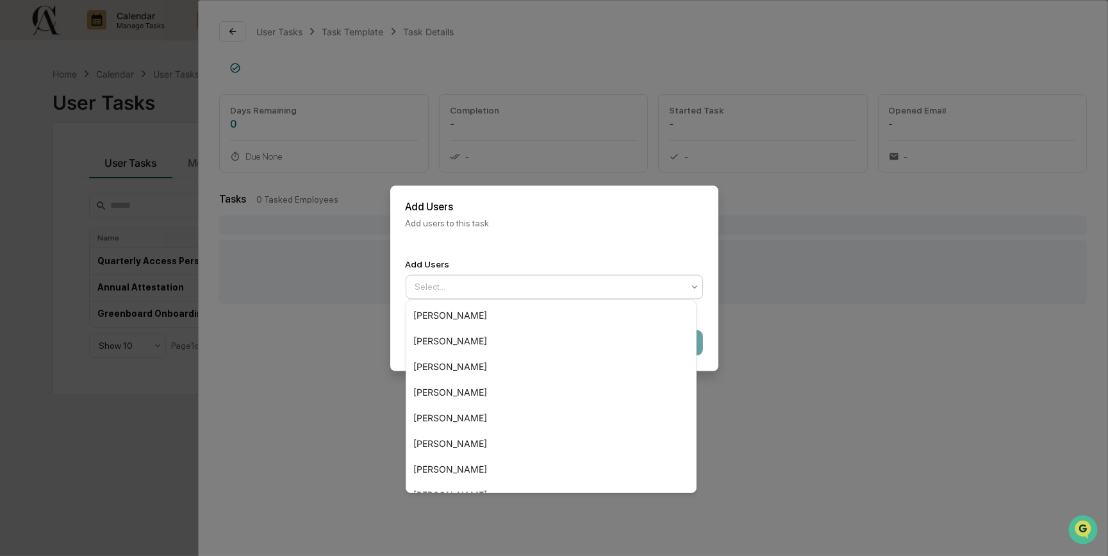
click at [480, 280] on div at bounding box center [549, 286] width 268 height 13
click at [447, 329] on div "[PERSON_NAME]" at bounding box center [551, 341] width 290 height 26
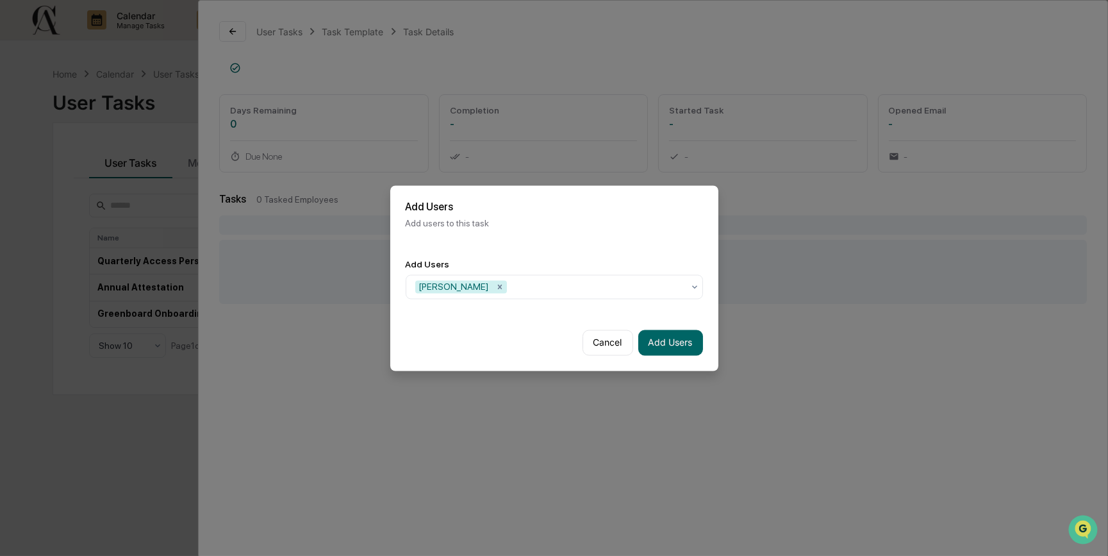
click at [506, 249] on div "Add Users Kristin Prieur" at bounding box center [554, 278] width 328 height 70
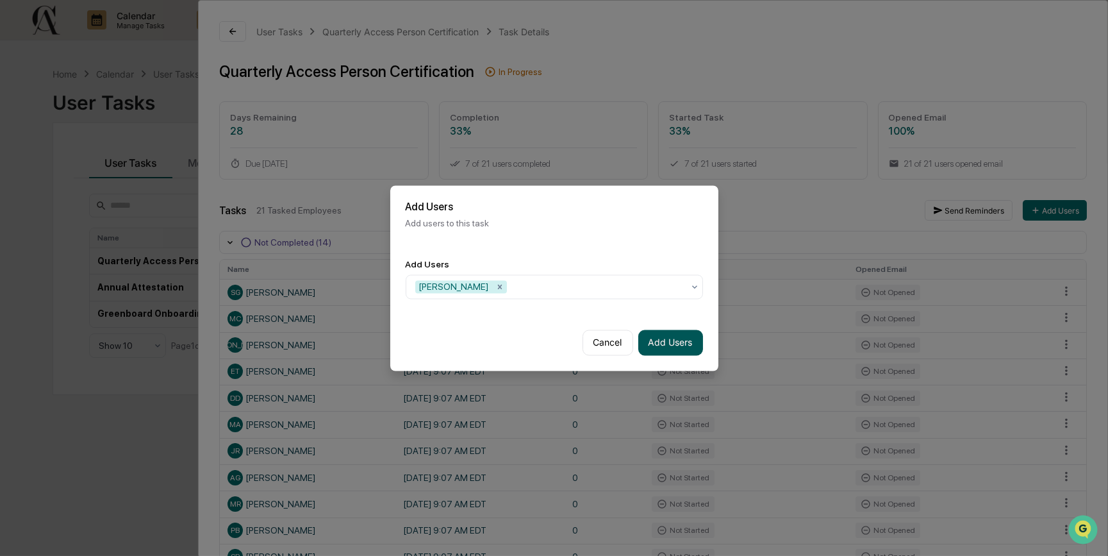
click at [672, 345] on button "Add Users" at bounding box center [670, 342] width 65 height 26
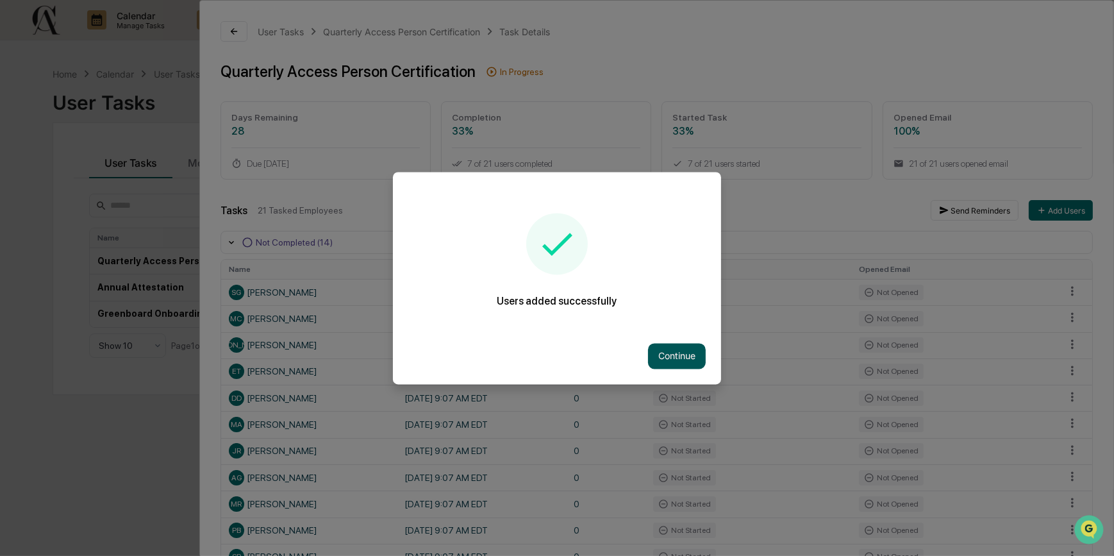
click at [650, 356] on button "Continue" at bounding box center [677, 356] width 58 height 26
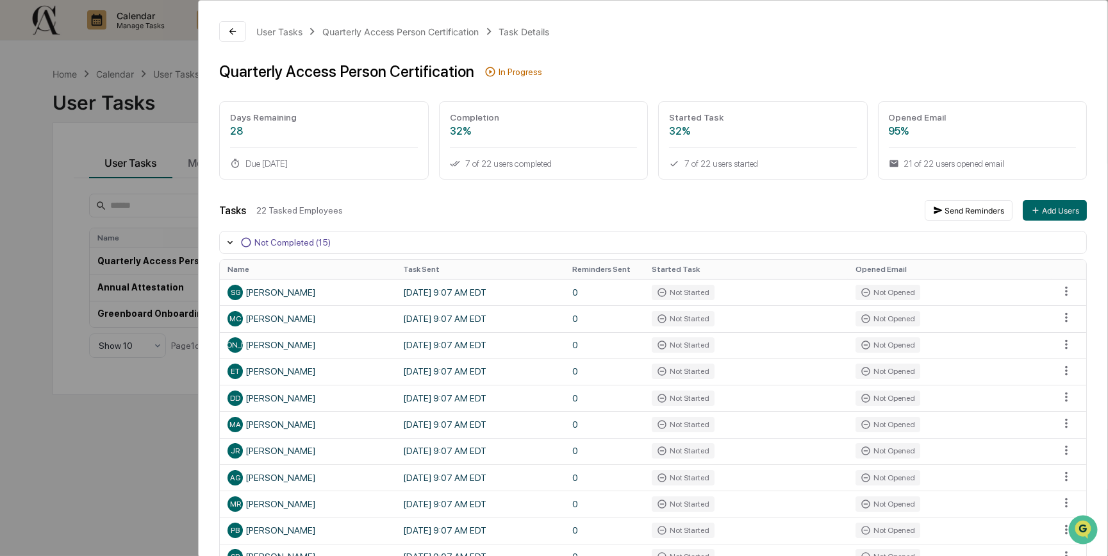
click at [26, 258] on div "User Tasks Quarterly Access Person Certification Task Details Quarterly Access …" at bounding box center [554, 278] width 1108 height 556
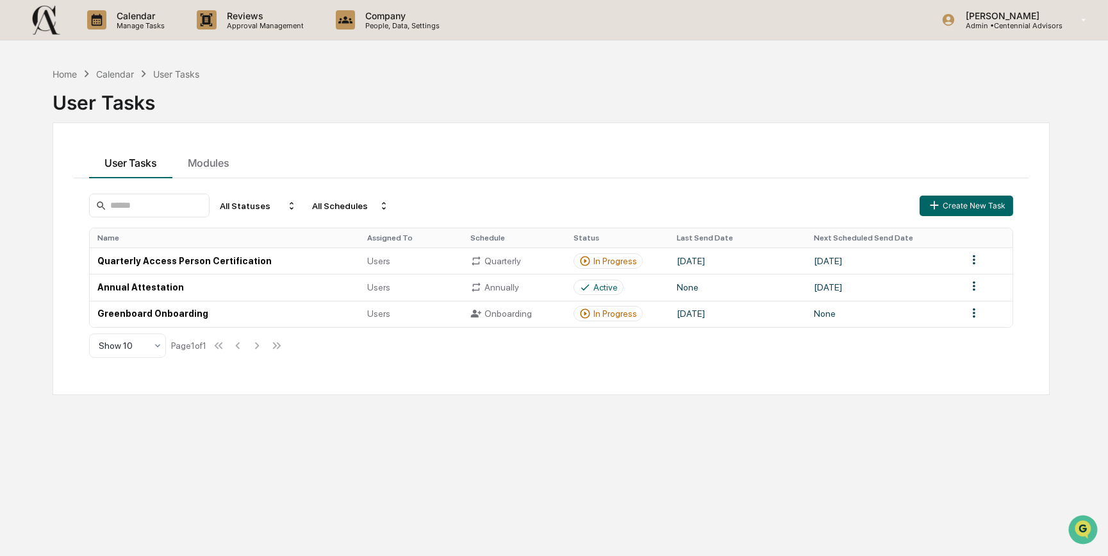
click at [167, 472] on div "Home Calendar User Tasks User Tasks User Tasks Modules All Statuses All Schedul…" at bounding box center [550, 339] width 1035 height 556
click at [64, 74] on div "Home" at bounding box center [65, 74] width 24 height 11
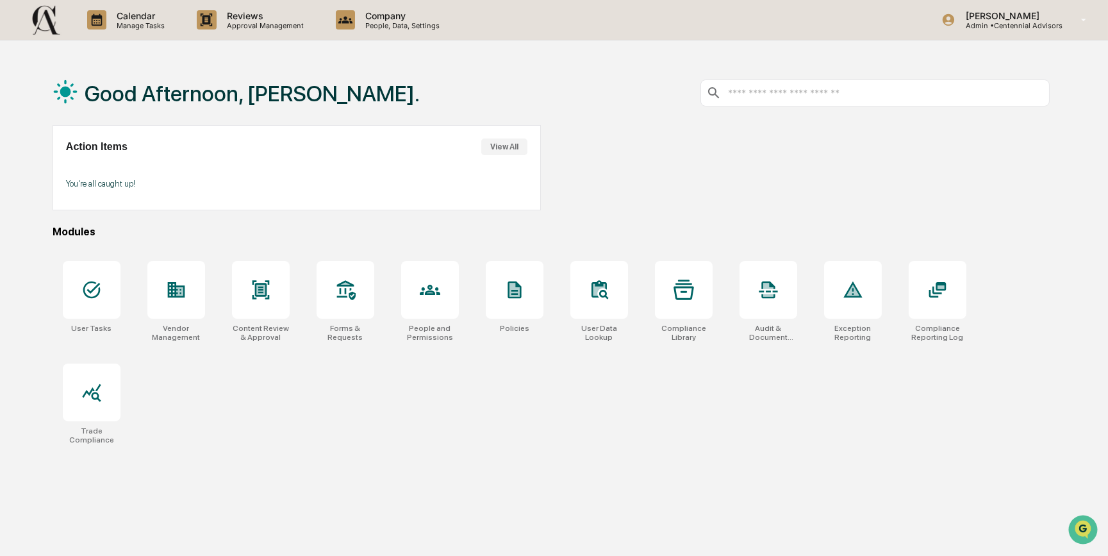
click at [595, 93] on div "Good Afternoon, [PERSON_NAME]." at bounding box center [551, 93] width 997 height 64
click at [37, 101] on div "Good Afternoon, [PERSON_NAME]. Action Items View All You're all caught up! Modu…" at bounding box center [550, 339] width 1035 height 556
click at [782, 532] on div "Good Afternoon, [PERSON_NAME]. Action Items View All You're all caught up! Modu…" at bounding box center [550, 339] width 1035 height 556
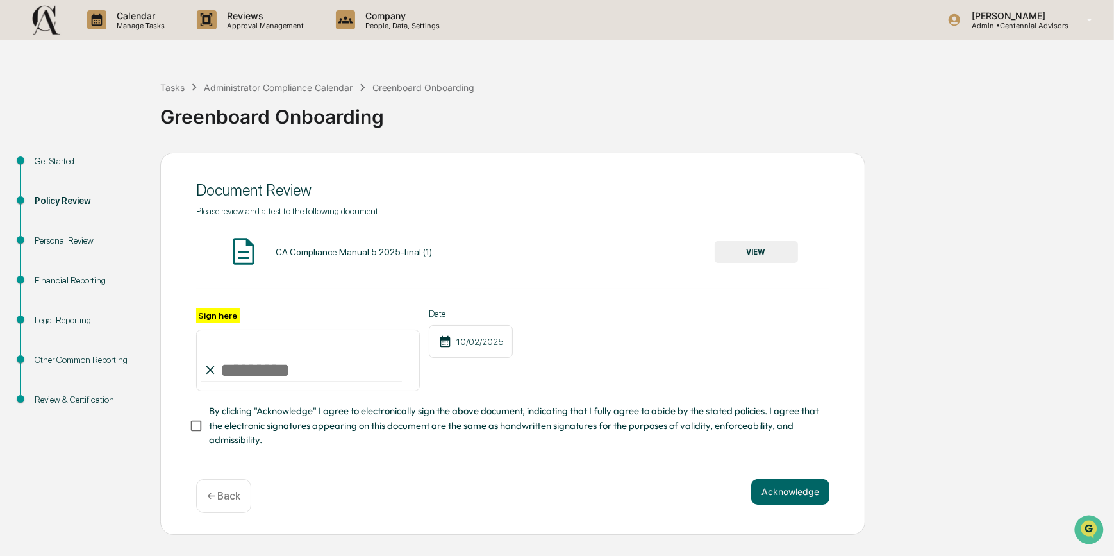
click at [227, 377] on input "Sign here" at bounding box center [308, 360] width 224 height 62
click at [745, 257] on button "VIEW" at bounding box center [755, 252] width 83 height 22
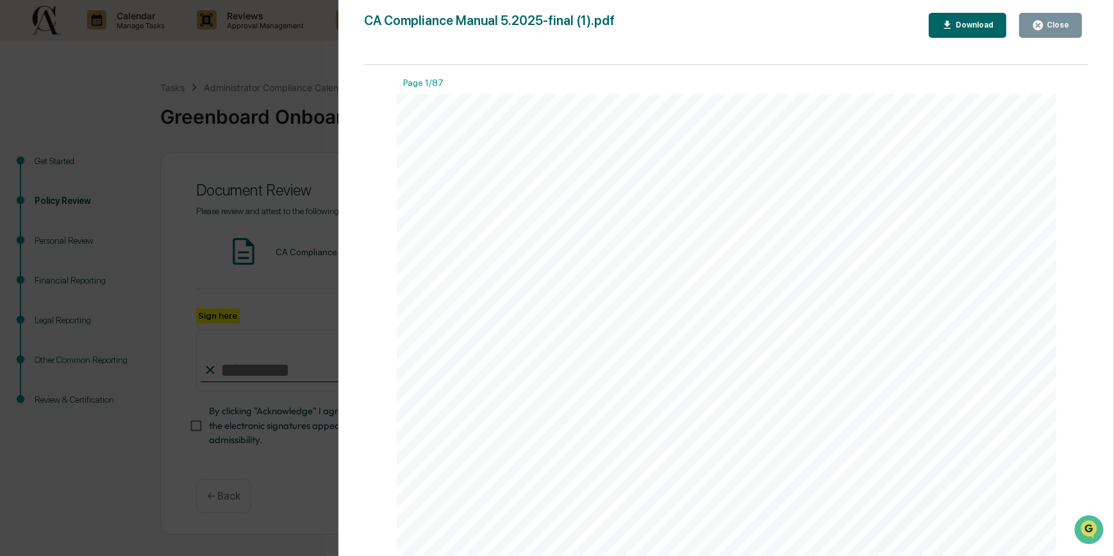
click at [1044, 21] on icon "button" at bounding box center [1038, 25] width 12 height 12
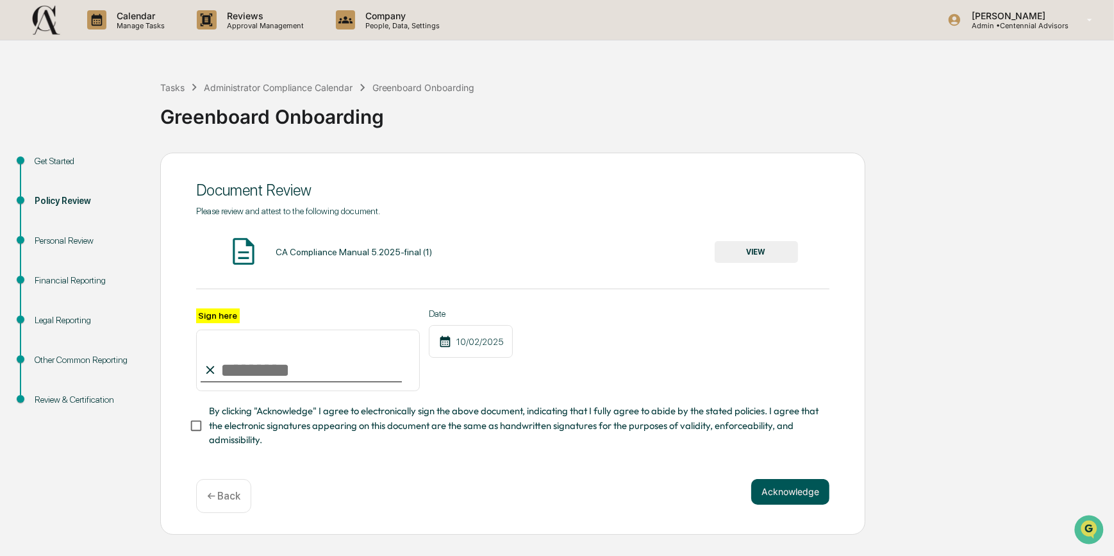
click at [779, 500] on button "Acknowledge" at bounding box center [790, 492] width 78 height 26
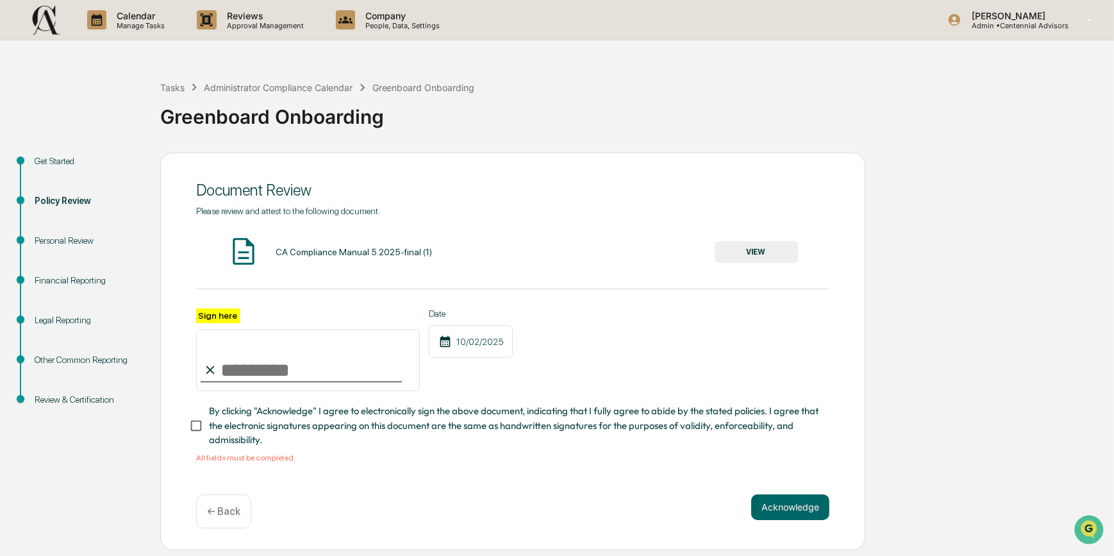
click at [196, 351] on input "Sign here" at bounding box center [308, 360] width 224 height 62
drag, startPoint x: 211, startPoint y: 359, endPoint x: 245, endPoint y: 355, distance: 33.6
click at [245, 355] on input "Sign here" at bounding box center [308, 360] width 224 height 62
type input "**********"
click at [780, 514] on button "Acknowledge" at bounding box center [790, 507] width 78 height 26
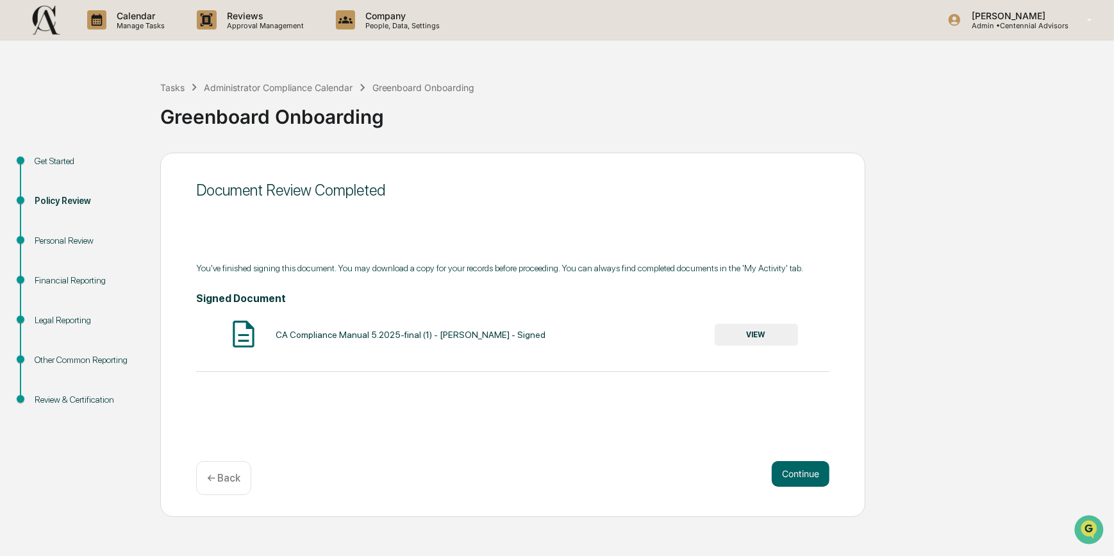
click at [294, 341] on div "CA Compliance Manual 5.2025-final (1) - Kristin Prieur - Signed VIEW" at bounding box center [512, 335] width 633 height 34
click at [787, 468] on button "Continue" at bounding box center [800, 474] width 58 height 26
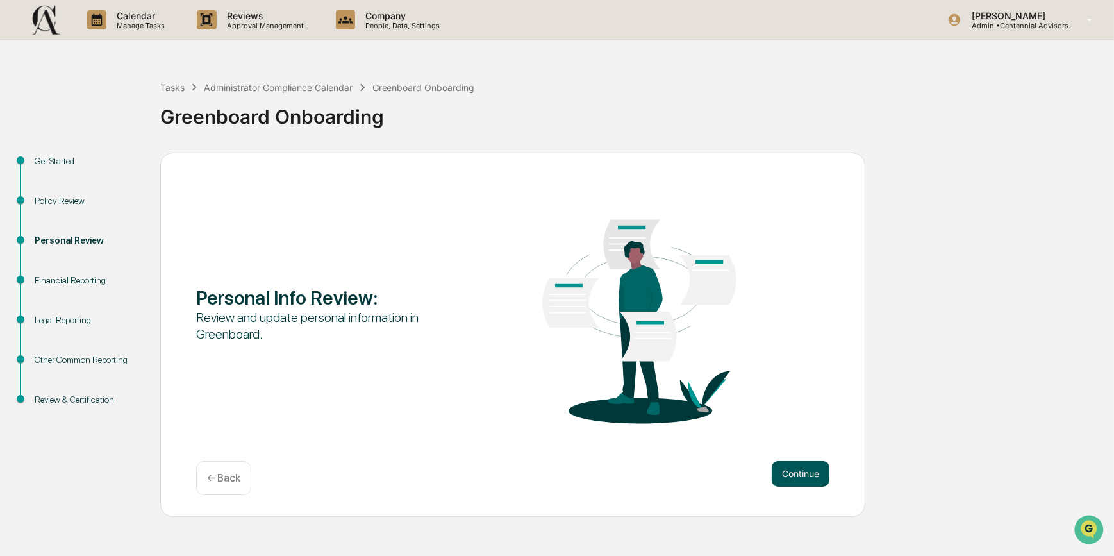
click at [772, 476] on button "Continue" at bounding box center [800, 474] width 58 height 26
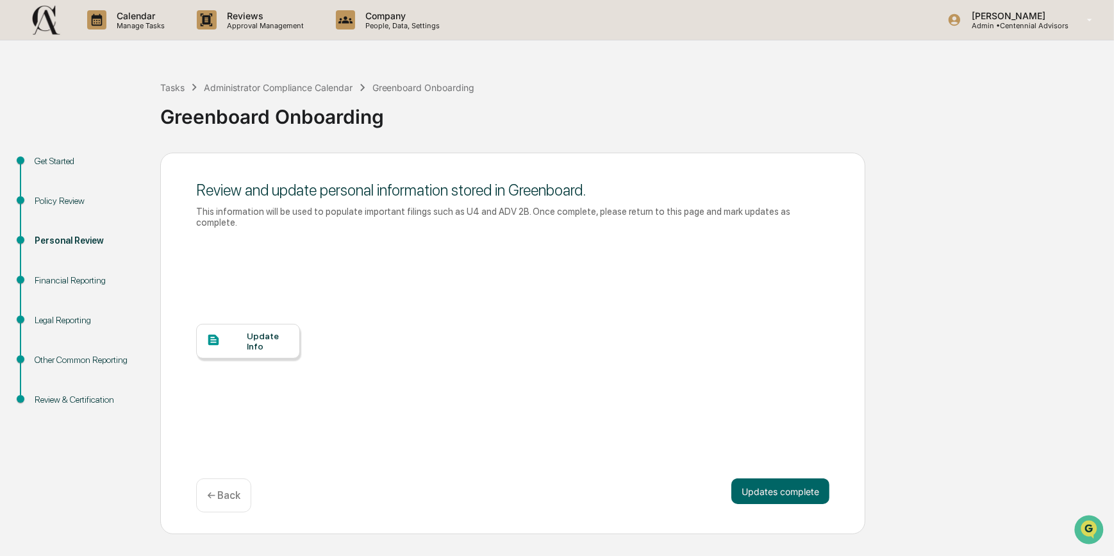
click at [240, 336] on div at bounding box center [226, 341] width 40 height 16
click at [226, 88] on div "Administrator Compliance Calendar" at bounding box center [278, 87] width 149 height 11
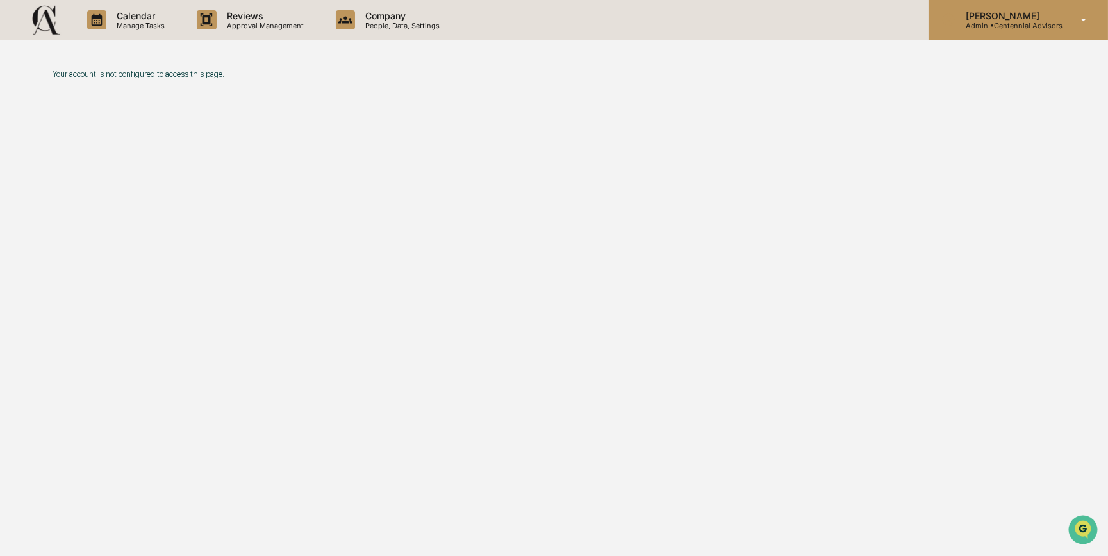
click at [1023, 17] on p "[PERSON_NAME]" at bounding box center [1008, 15] width 107 height 11
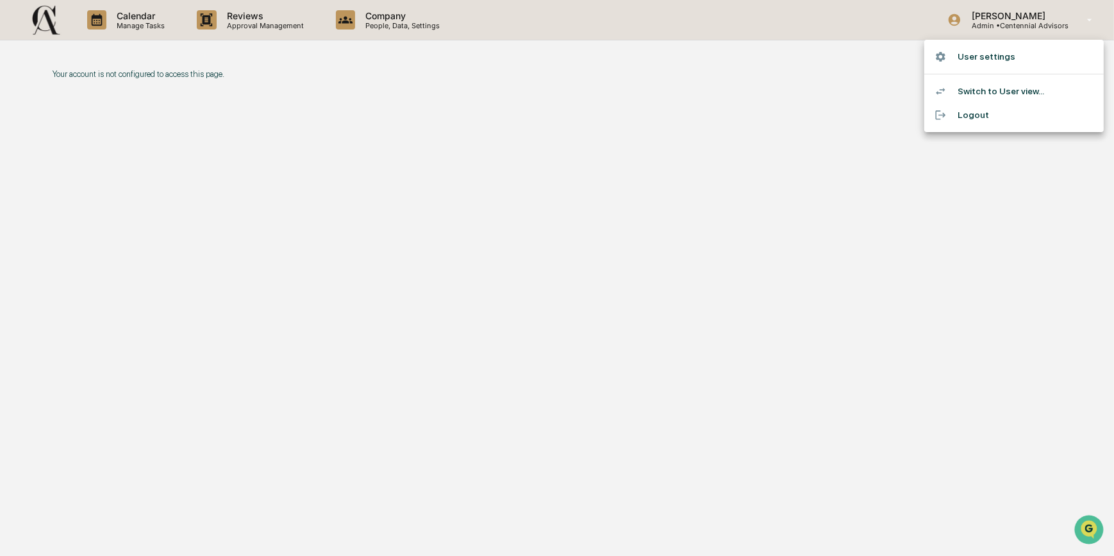
click at [724, 88] on div at bounding box center [557, 278] width 1114 height 556
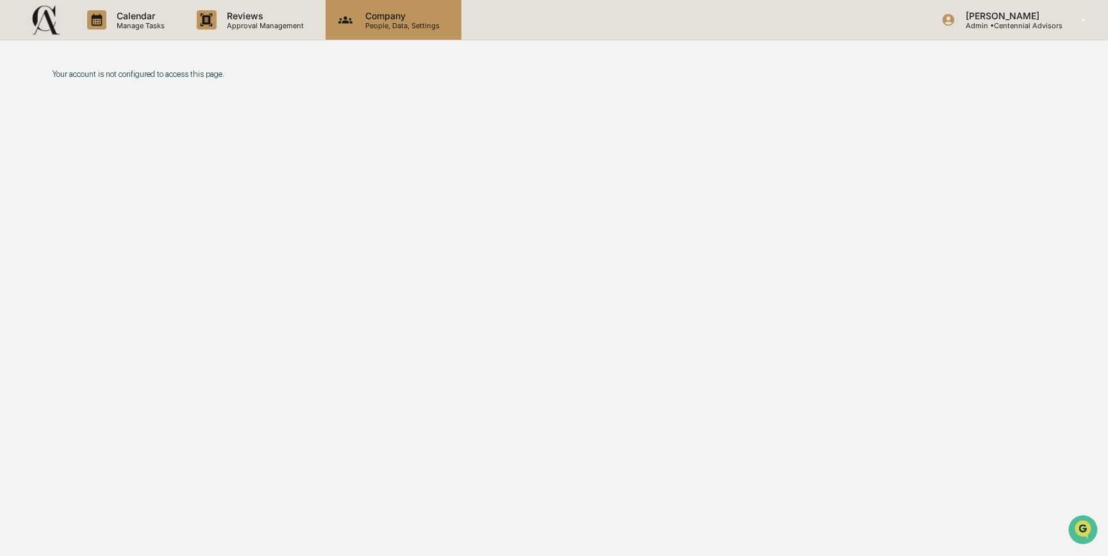
click at [400, 19] on p "Company" at bounding box center [400, 15] width 91 height 11
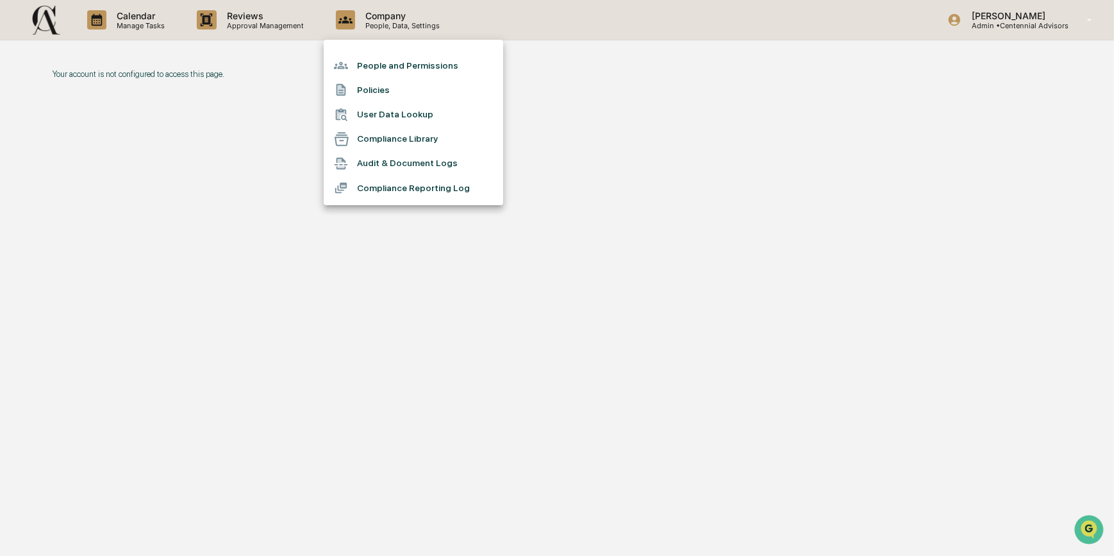
click at [173, 165] on div at bounding box center [557, 278] width 1114 height 556
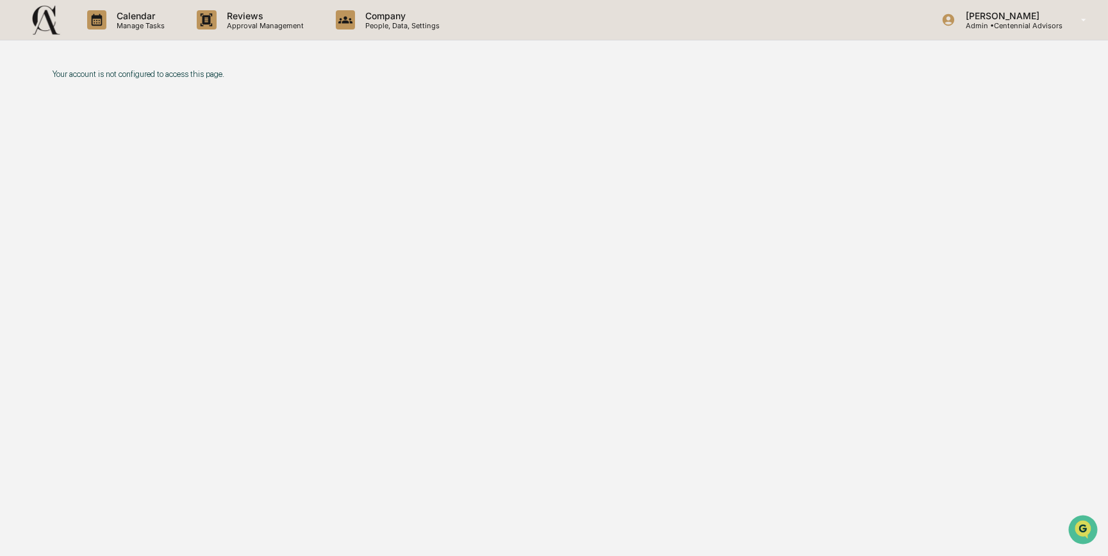
click at [56, 21] on img at bounding box center [46, 20] width 31 height 32
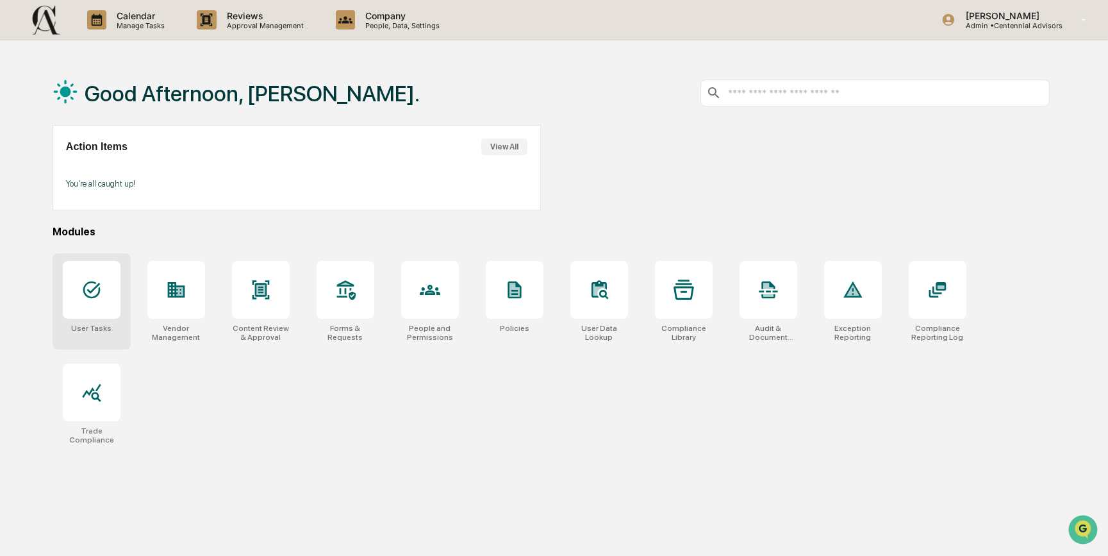
click at [104, 297] on div at bounding box center [92, 290] width 58 height 58
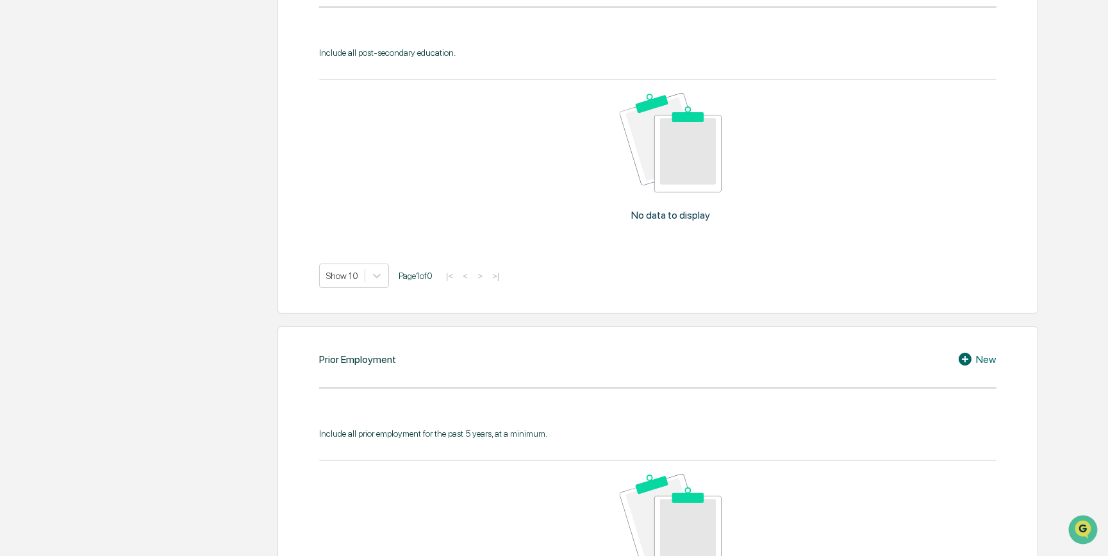
scroll to position [990, 0]
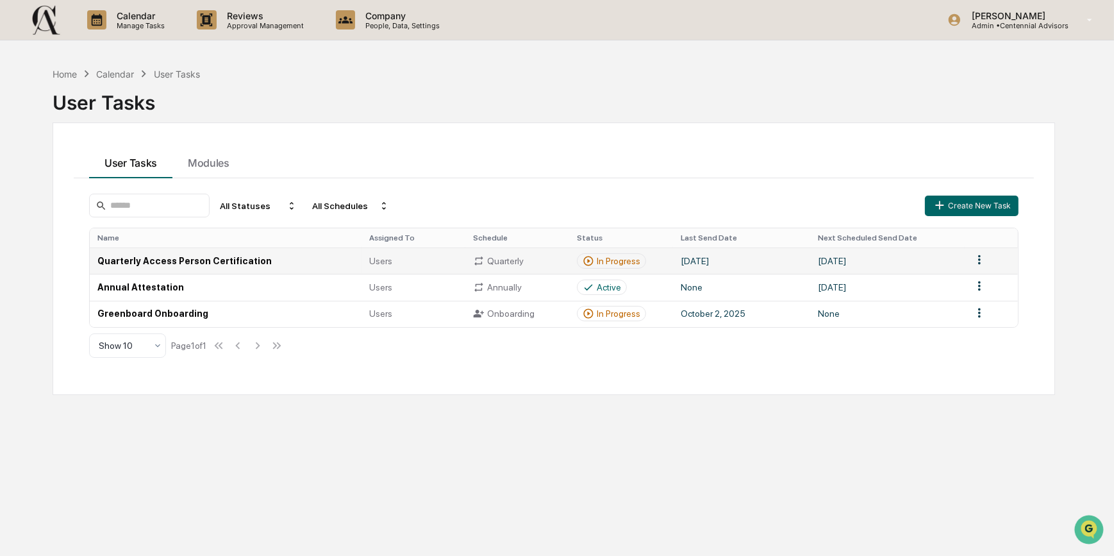
click at [968, 260] on html "Calendar Manage Tasks Reviews Approval Management Company People, Data, Setting…" at bounding box center [557, 278] width 1114 height 556
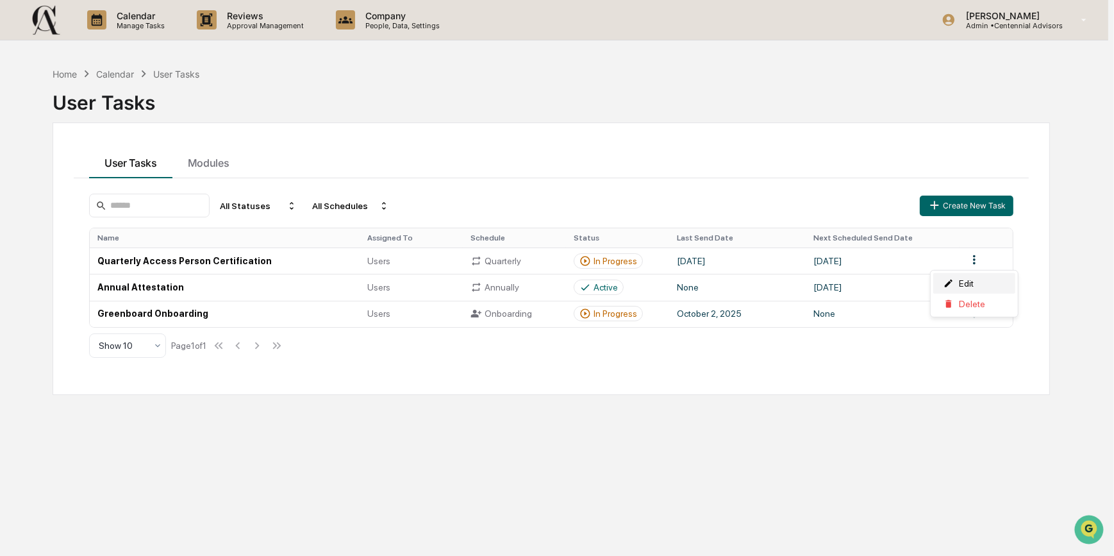
click at [962, 281] on div "Edit" at bounding box center [974, 283] width 82 height 21
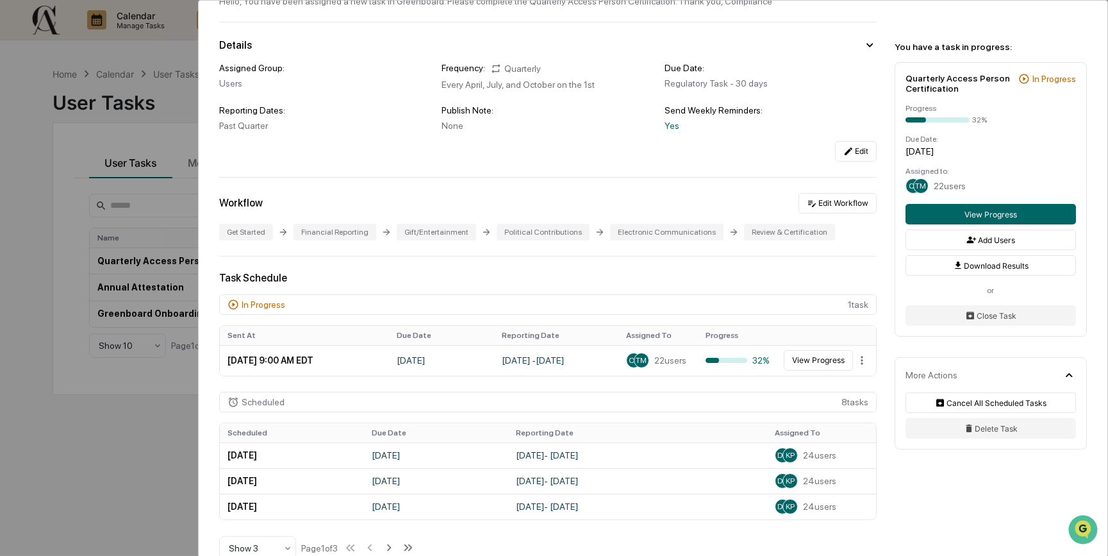
scroll to position [60, 0]
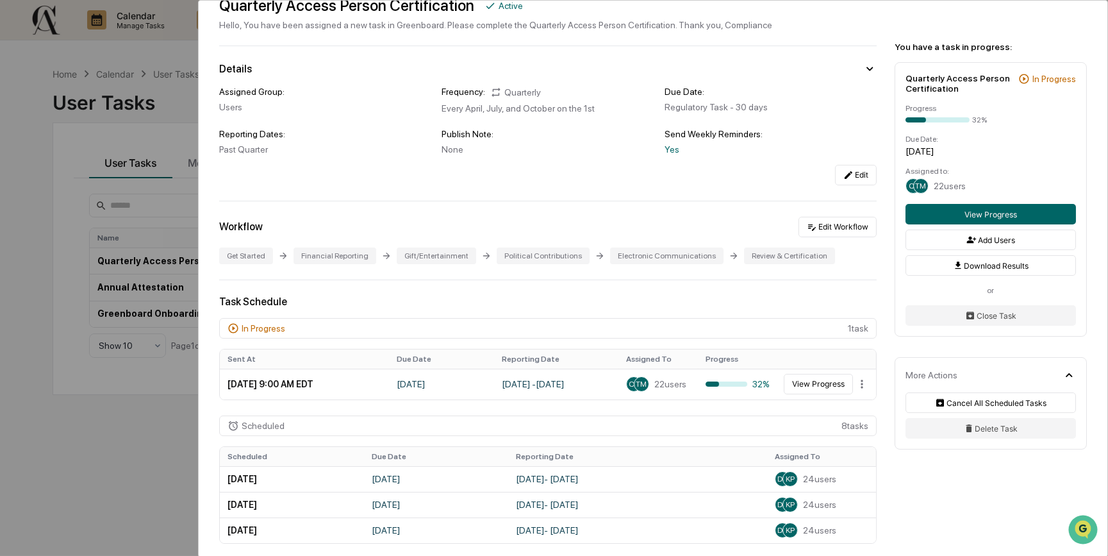
click at [34, 144] on div "User Tasks Quarterly Access Person Certification Quarterly Access Person Certif…" at bounding box center [554, 278] width 1108 height 556
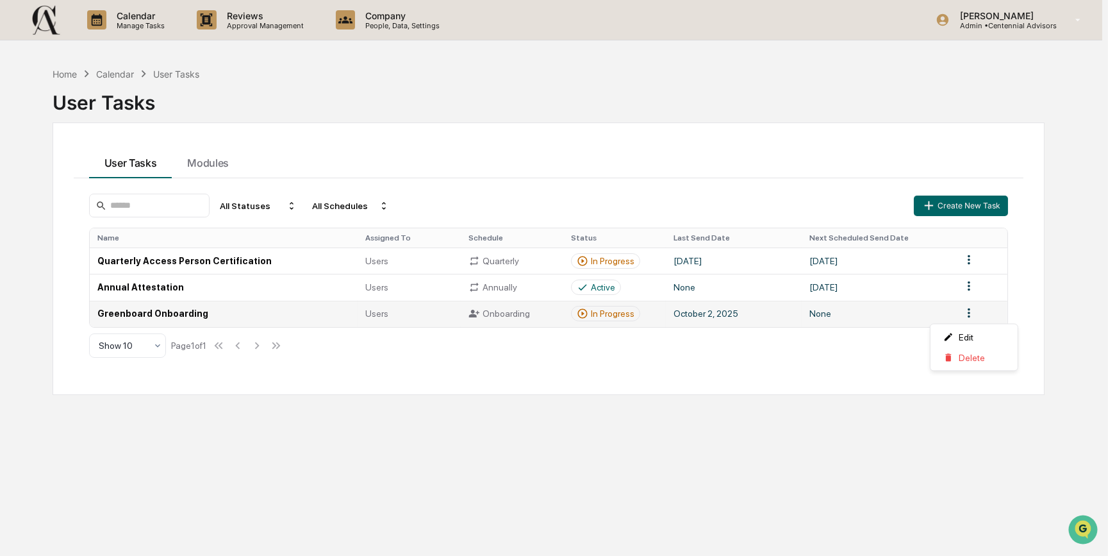
click at [974, 314] on html "Calendar Manage Tasks Reviews Approval Management Company People, Data, Setting…" at bounding box center [554, 278] width 1108 height 556
click at [955, 342] on div "Edit" at bounding box center [974, 337] width 82 height 21
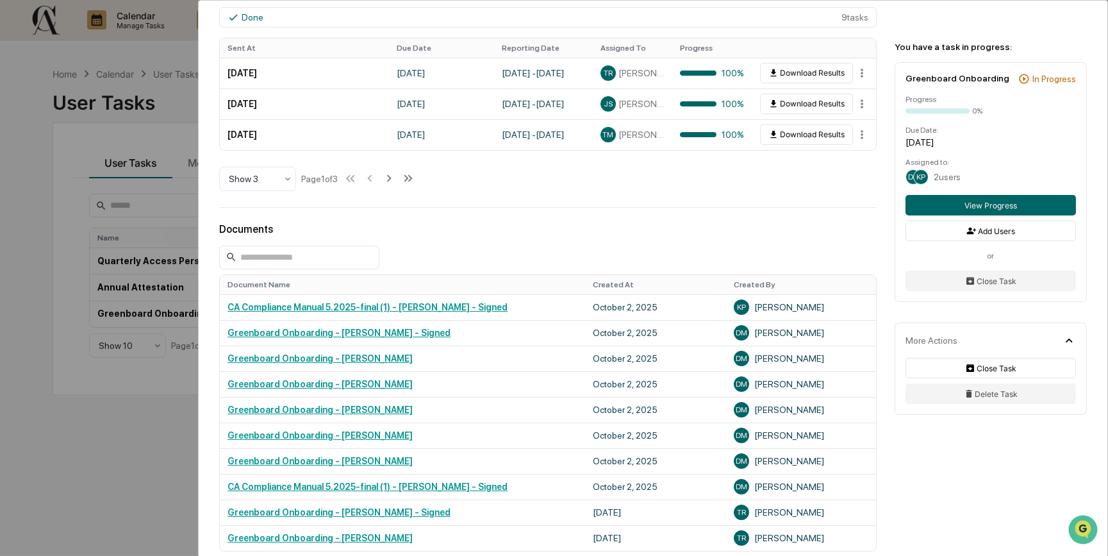
scroll to position [582, 0]
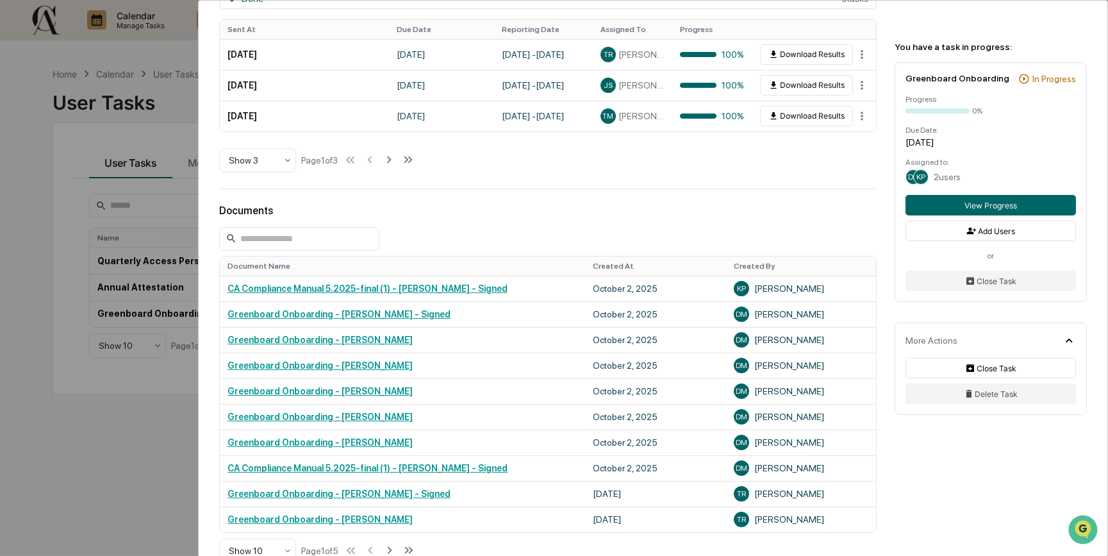
click at [0, 272] on html "Calendar Manage Tasks Reviews Approval Management Company People, Data, Setting…" at bounding box center [554, 278] width 1108 height 556
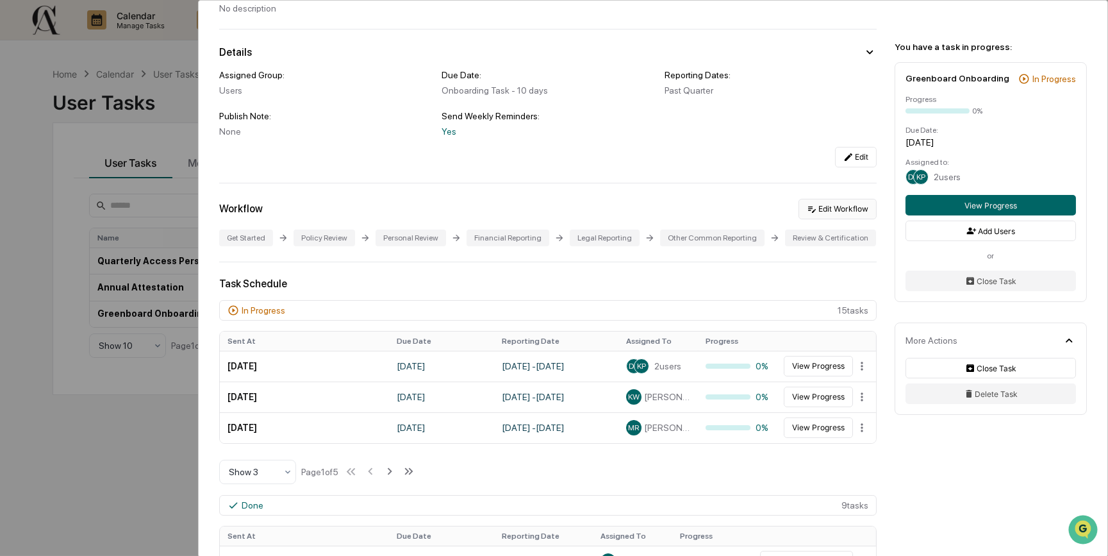
scroll to position [0, 0]
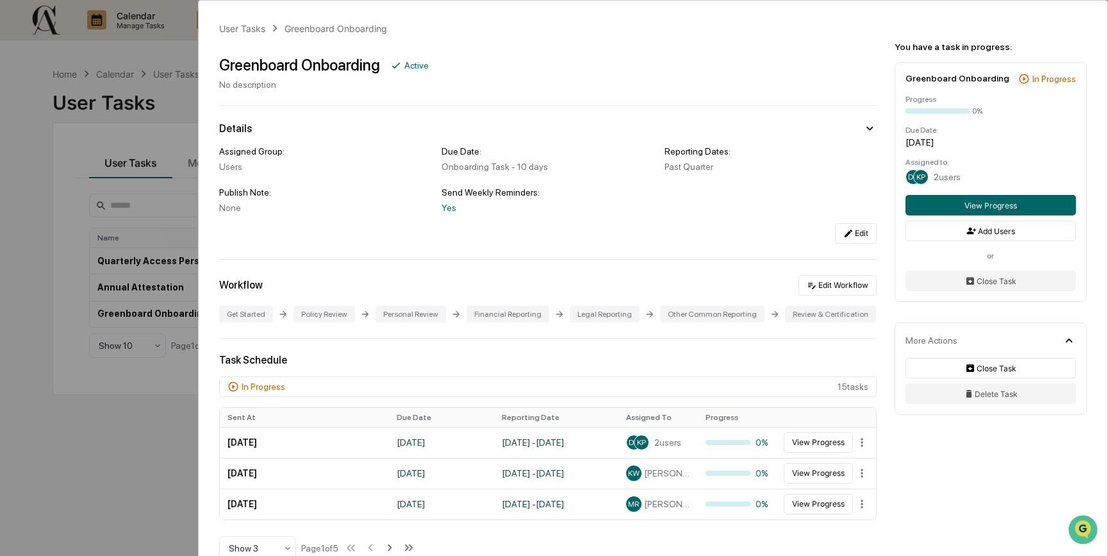
click at [71, 53] on div "User Tasks Greenboard Onboarding Greenboard Onboarding Active No description De…" at bounding box center [554, 278] width 1108 height 556
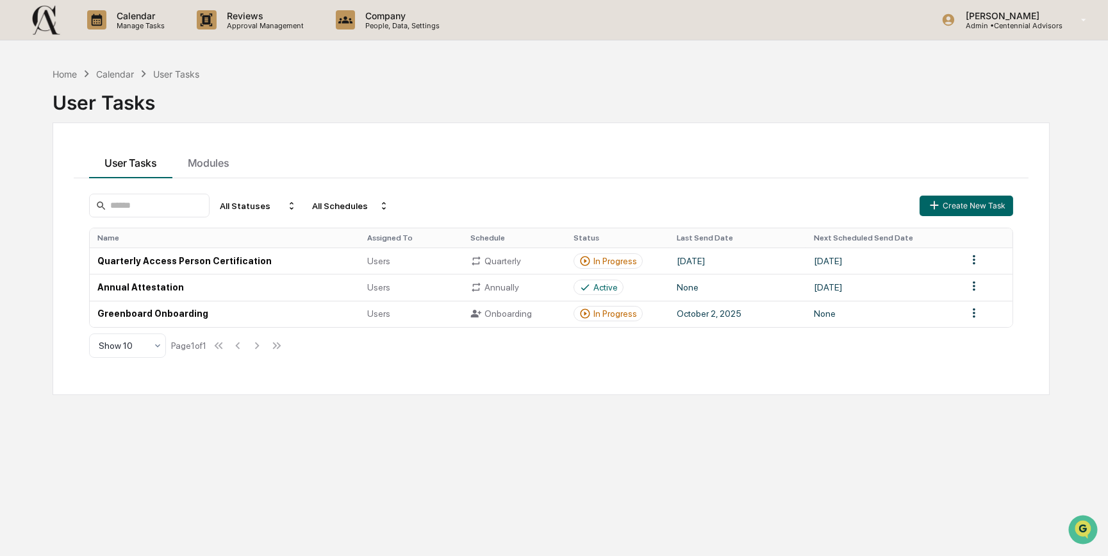
click at [35, 17] on img at bounding box center [46, 20] width 31 height 32
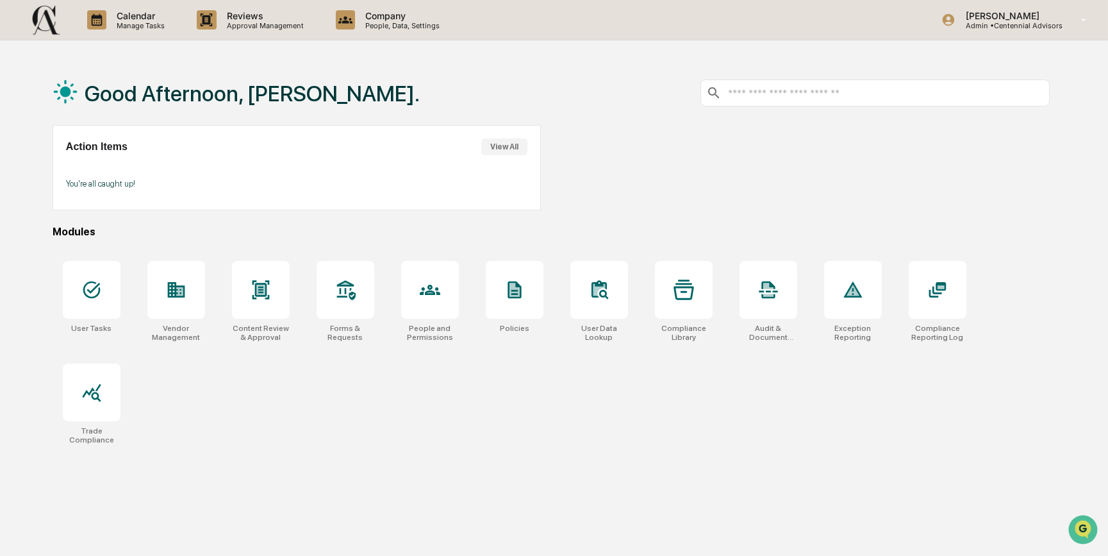
click at [199, 417] on div "User Tasks Vendor Management Content Review & Approval Forms & Requests People …" at bounding box center [551, 352] width 997 height 199
click at [31, 320] on div "Good Afternoon, [PERSON_NAME]. Action Items View All You're all caught up! Modu…" at bounding box center [554, 339] width 1108 height 556
